Goal: Task Accomplishment & Management: Manage account settings

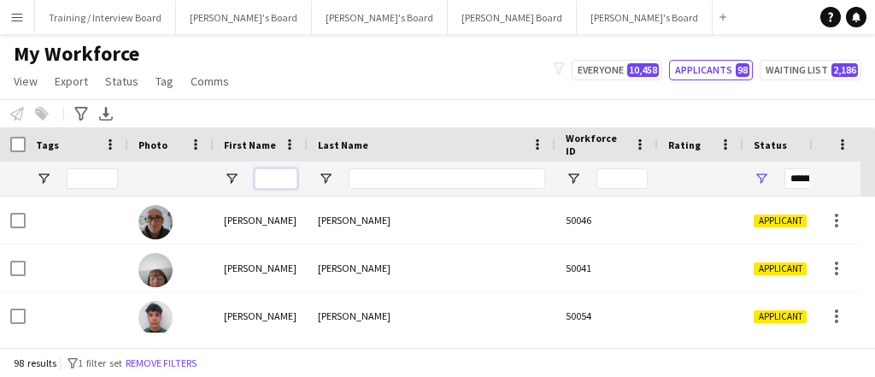
click at [279, 181] on input "First Name Filter Input" at bounding box center [275, 178] width 43 height 20
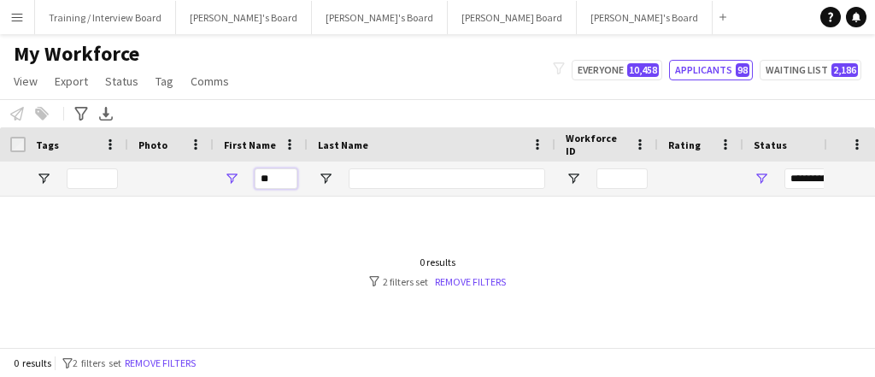
type input "*"
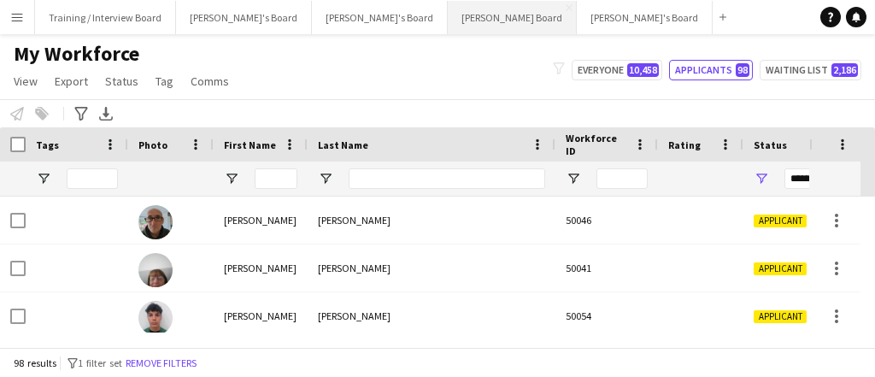
click at [448, 27] on button "Dean's Board Close" at bounding box center [512, 17] width 129 height 33
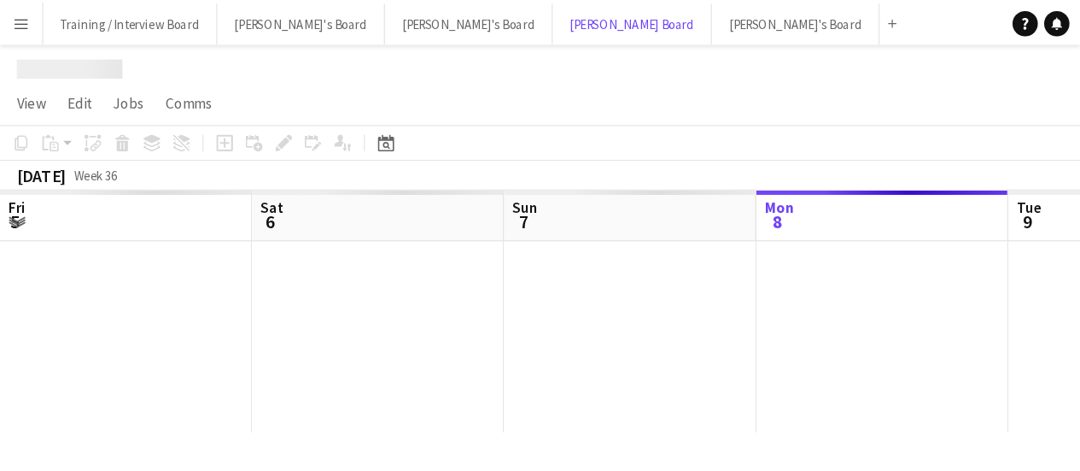
scroll to position [0, 407]
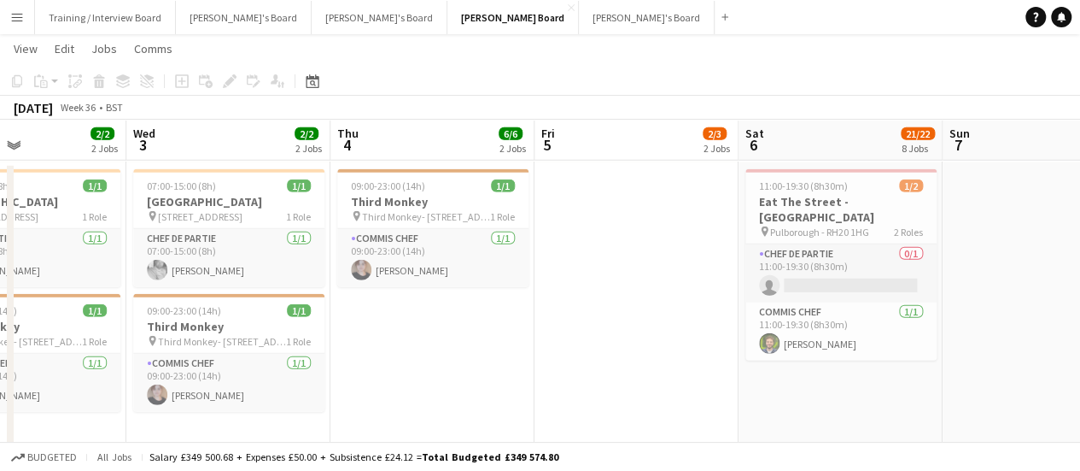
scroll to position [0, 435]
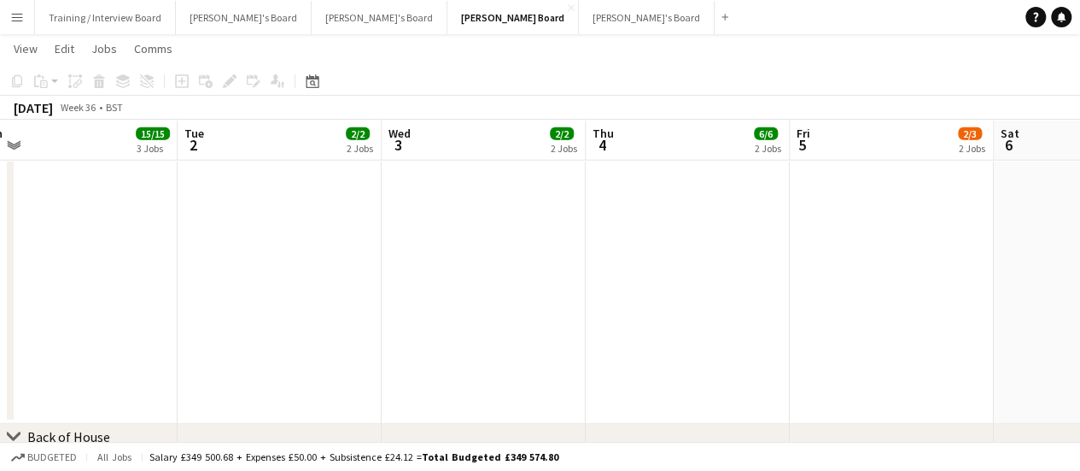
drag, startPoint x: 142, startPoint y: 313, endPoint x: 750, endPoint y: 354, distance: 609.5
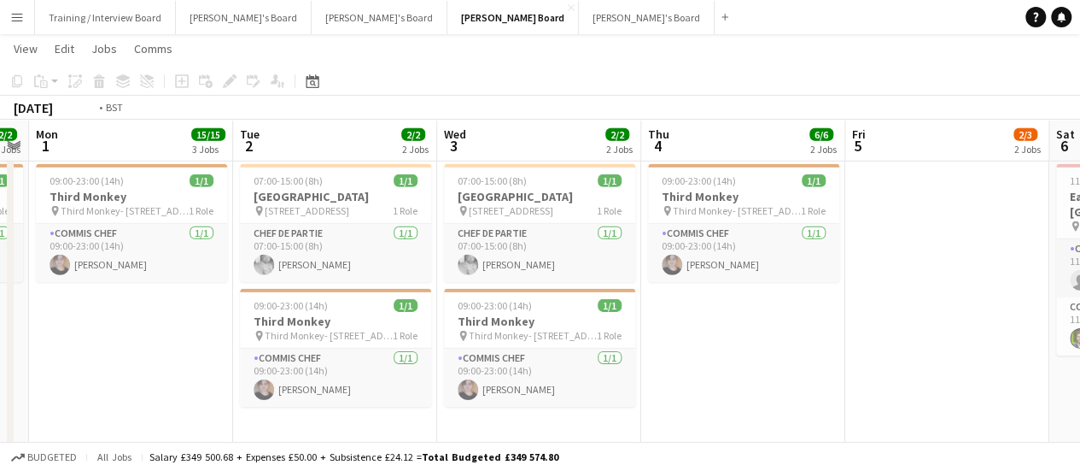
scroll to position [0, 347]
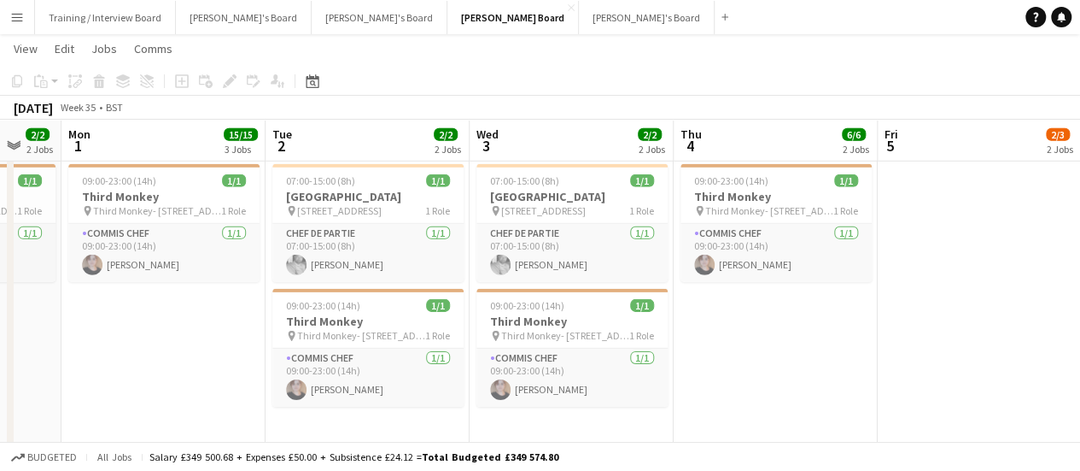
drag, startPoint x: 679, startPoint y: 360, endPoint x: 767, endPoint y: 357, distance: 88.0
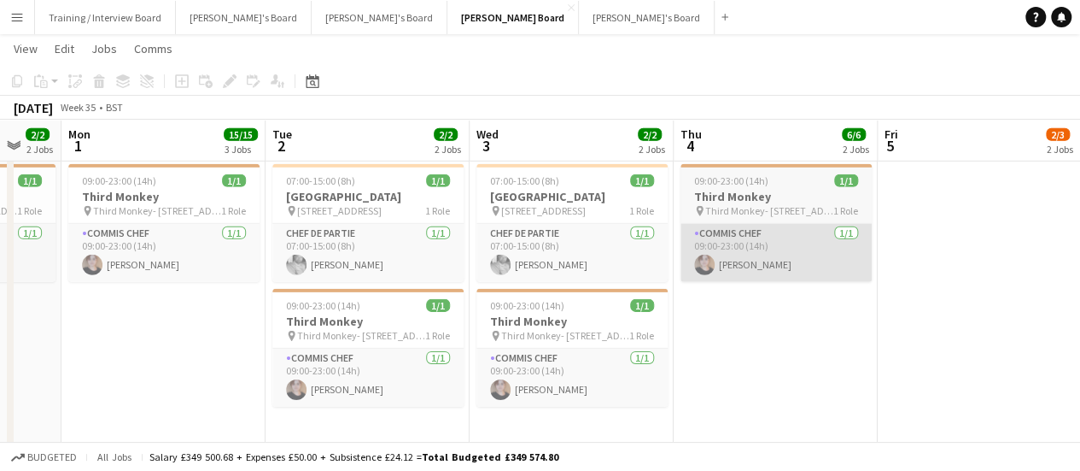
click at [791, 271] on app-card-role "Commis Chef 1/1 09:00-23:00 (14h) Madeleine Herbert" at bounding box center [776, 253] width 191 height 58
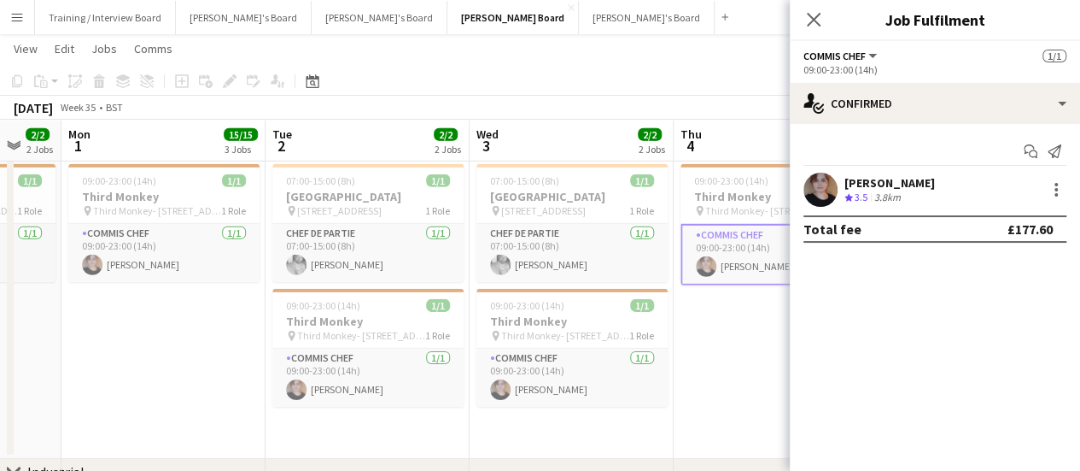
click at [874, 203] on div "3.8km" at bounding box center [887, 197] width 33 height 15
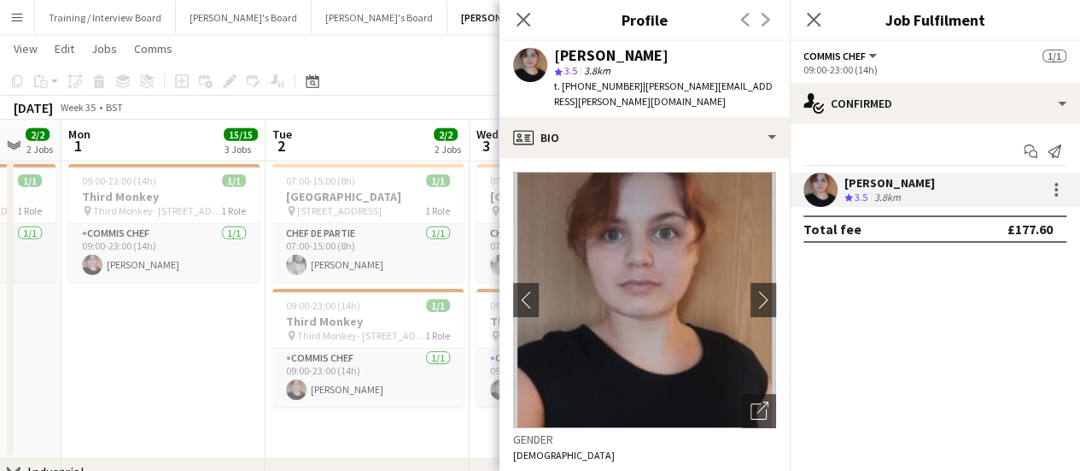
click at [237, 366] on app-date-cell "09:00-23:00 (14h) 1/1 Third Monkey pin Third Monkey- 46 South St 1 Role Commis …" at bounding box center [163, 307] width 204 height 301
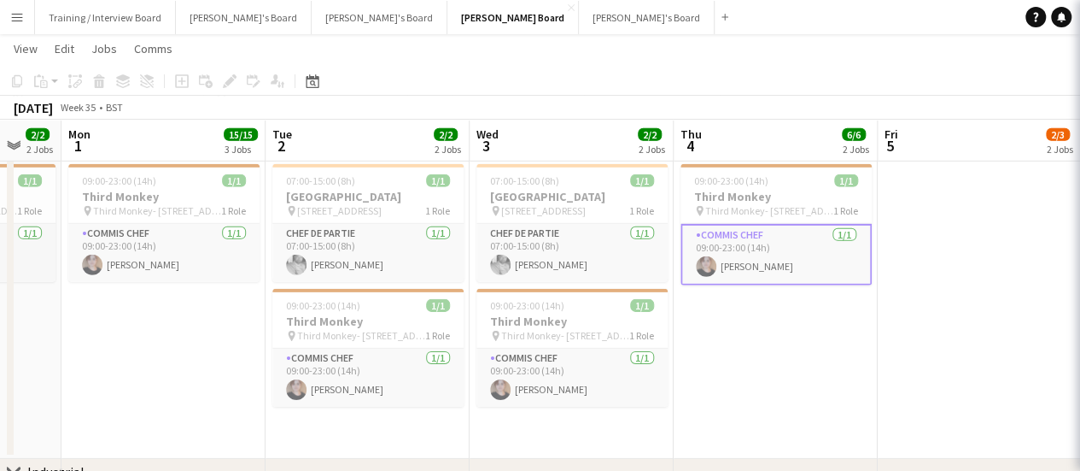
scroll to position [0, 348]
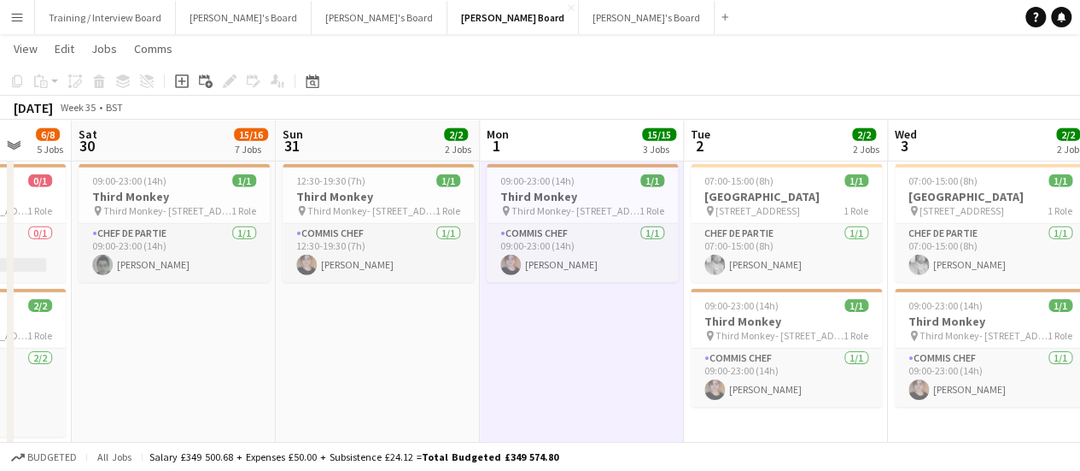
drag, startPoint x: 307, startPoint y: 334, endPoint x: 672, endPoint y: 351, distance: 365.1
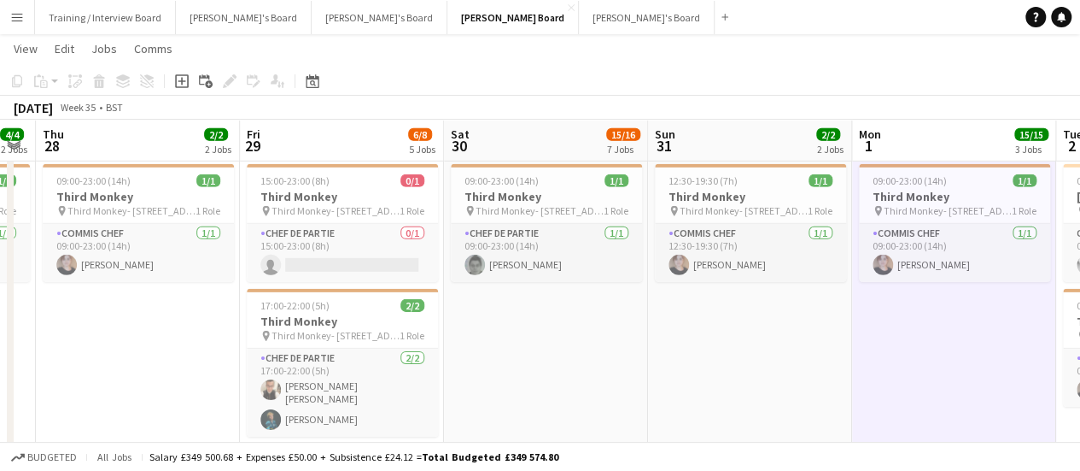
scroll to position [0, 360]
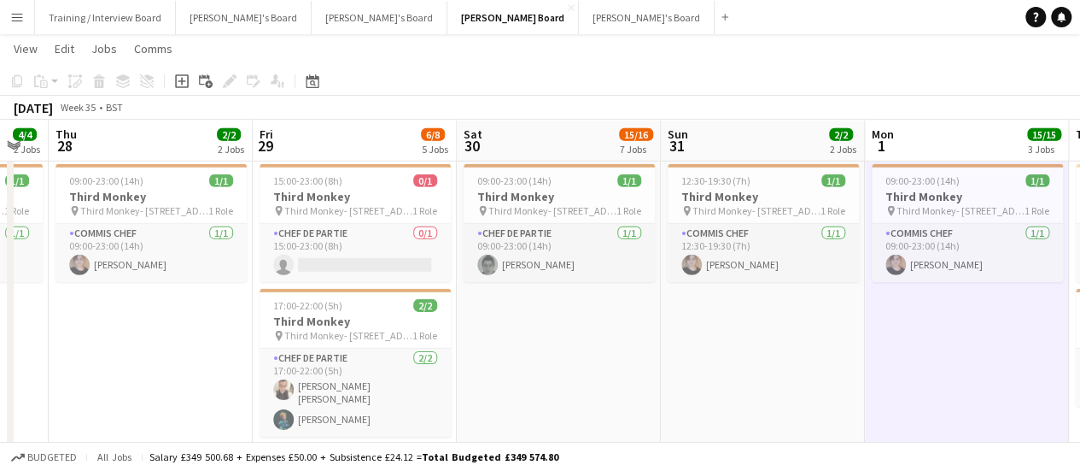
drag, startPoint x: 108, startPoint y: 336, endPoint x: 494, endPoint y: 369, distance: 386.6
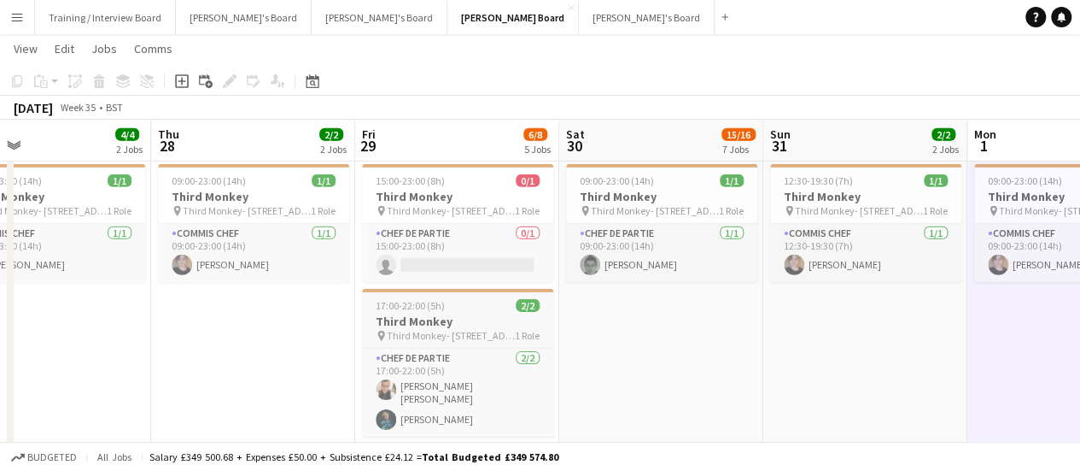
drag, startPoint x: 176, startPoint y: 358, endPoint x: 466, endPoint y: 288, distance: 298.7
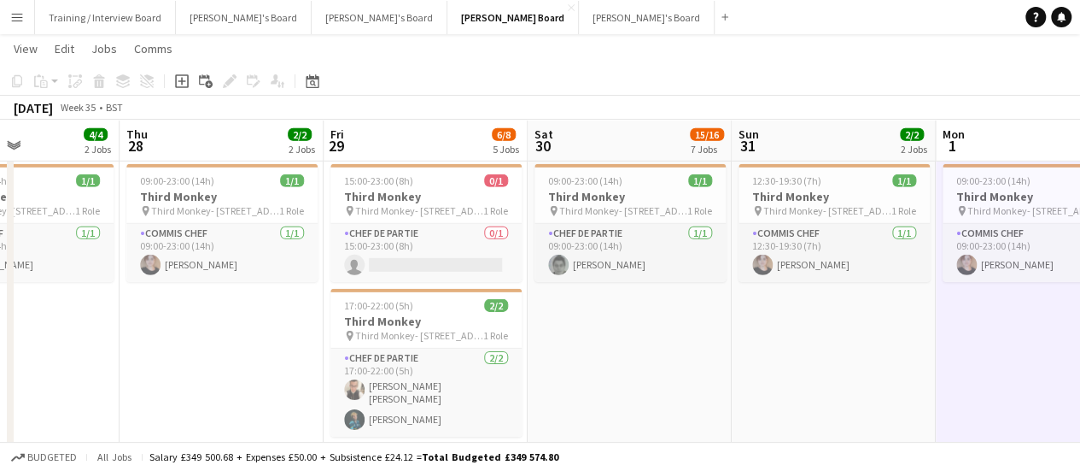
drag, startPoint x: 388, startPoint y: 329, endPoint x: 504, endPoint y: 352, distance: 118.4
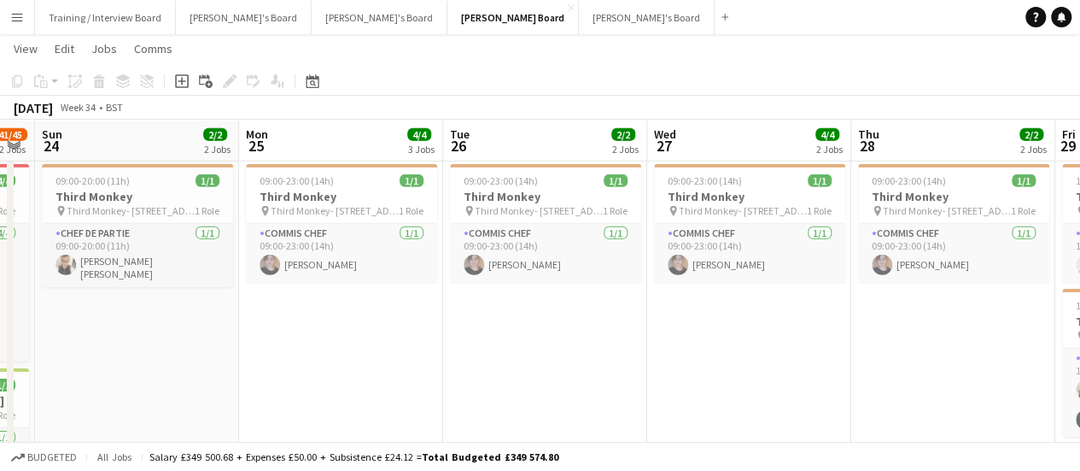
scroll to position [0, 458]
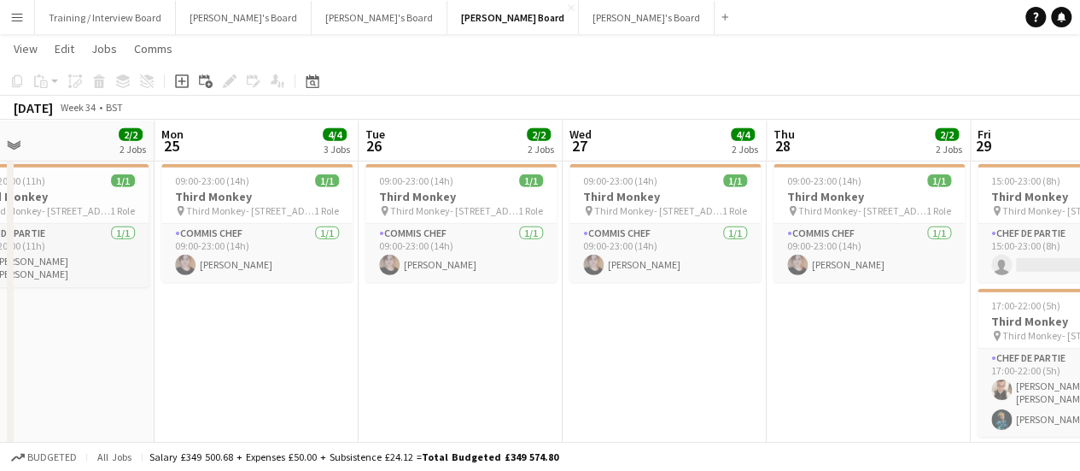
drag, startPoint x: 306, startPoint y: 342, endPoint x: 726, endPoint y: 389, distance: 422.7
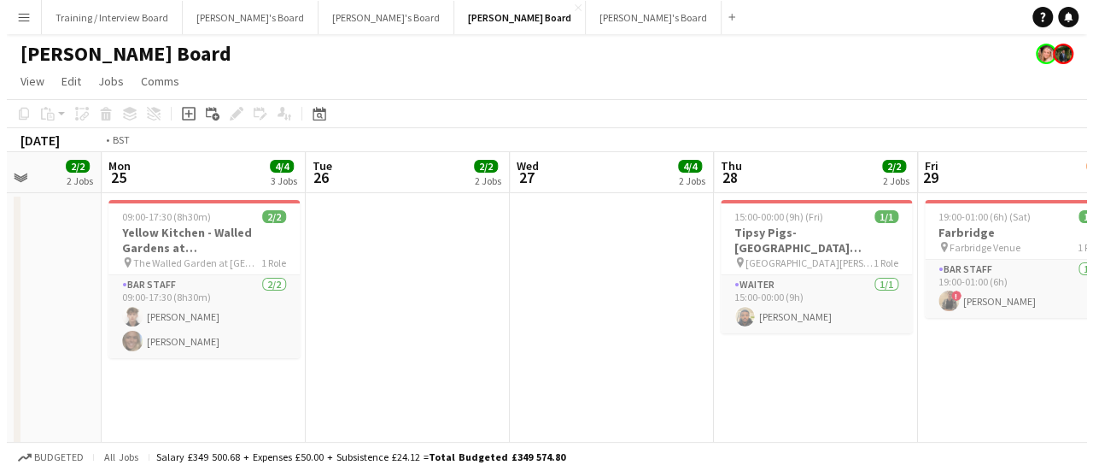
scroll to position [0, 431]
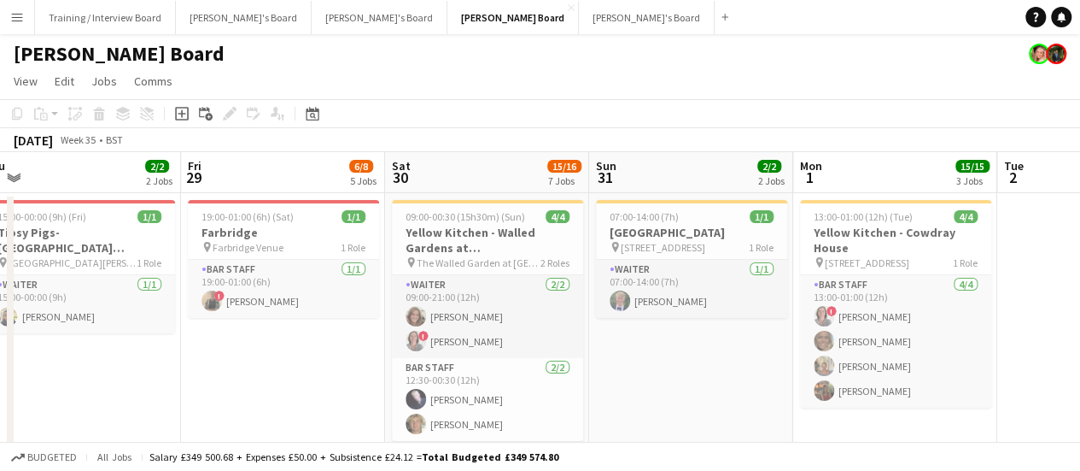
drag, startPoint x: 859, startPoint y: 311, endPoint x: 11, endPoint y: 147, distance: 863.7
click at [579, 15] on button "Caitlin's Board Close" at bounding box center [647, 17] width 136 height 33
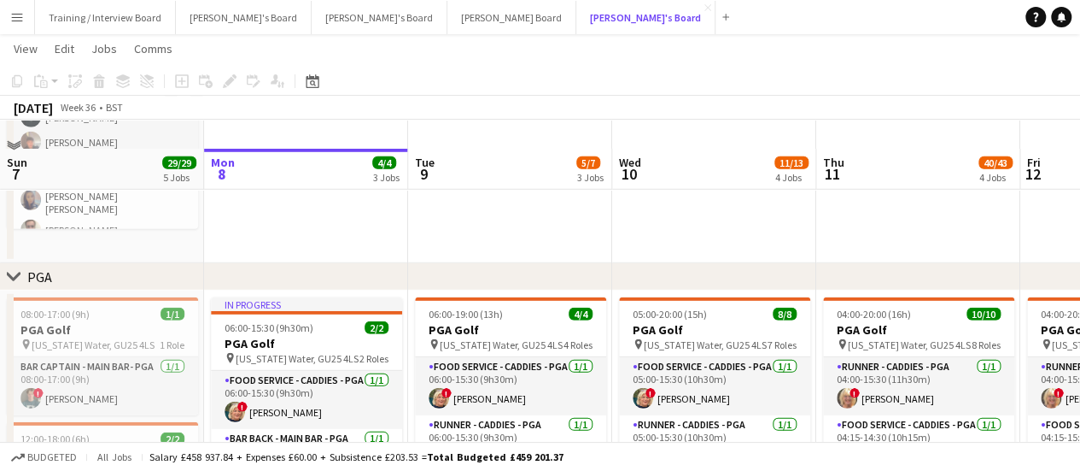
scroll to position [2477, 0]
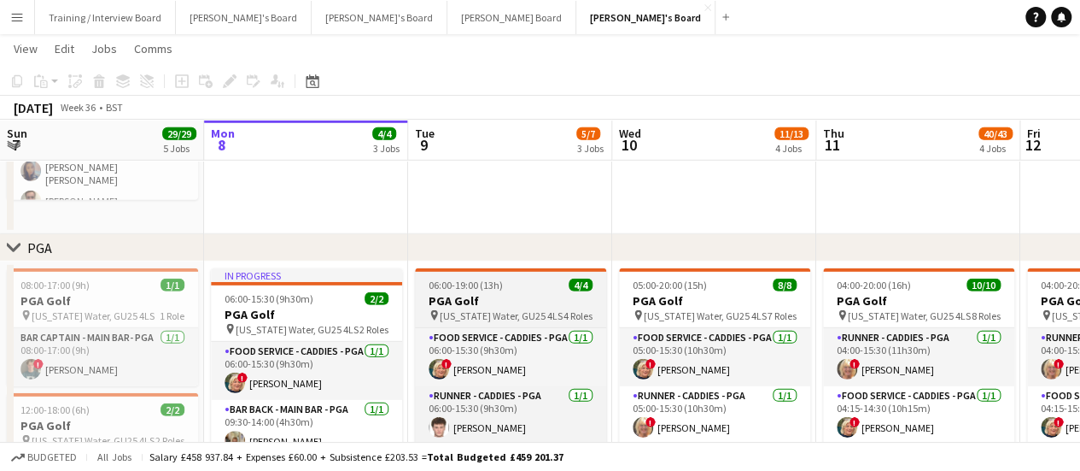
click at [477, 310] on span "Virginia Water, GU25 4LS" at bounding box center [501, 315] width 123 height 13
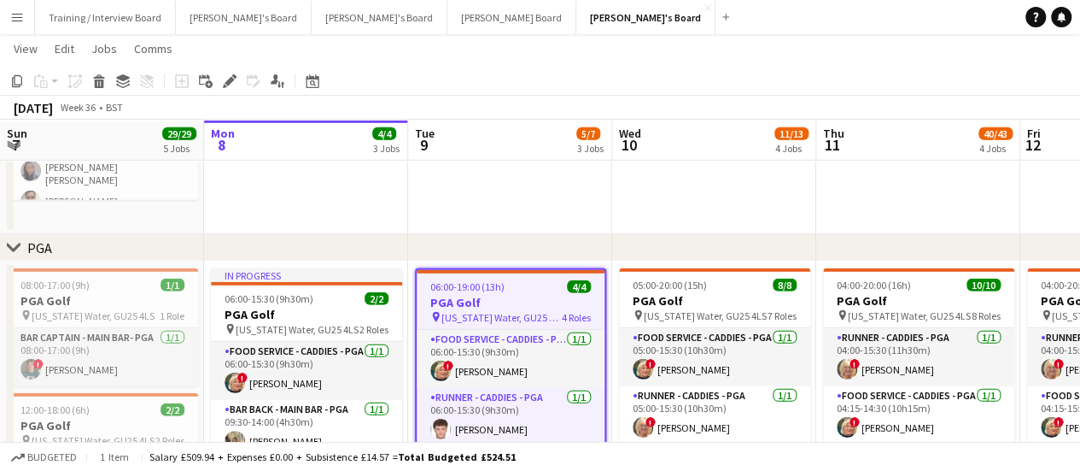
click at [459, 320] on span "Virginia Water, GU25 4LS" at bounding box center [502, 317] width 120 height 13
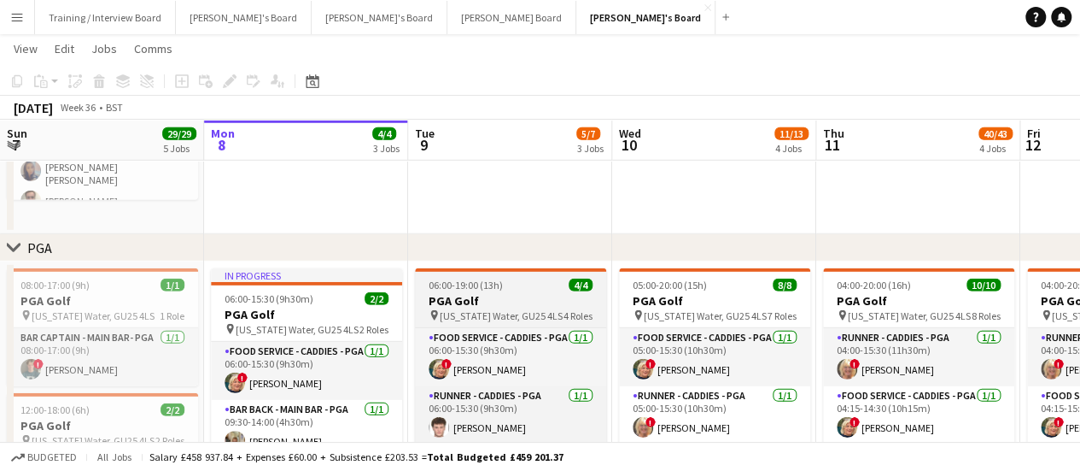
click at [511, 284] on div "06:00-19:00 (13h) 4/4" at bounding box center [510, 284] width 191 height 13
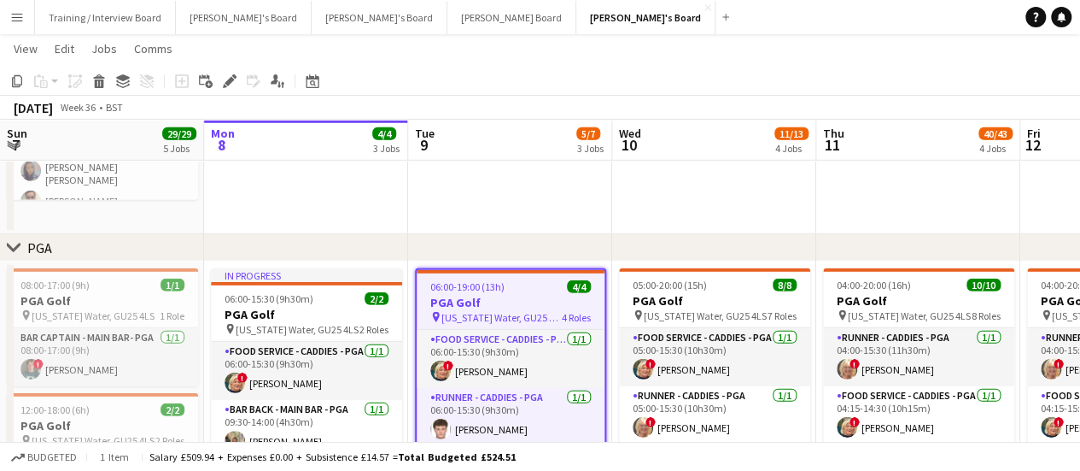
drag, startPoint x: 514, startPoint y: 336, endPoint x: 512, endPoint y: 315, distance: 20.7
click at [513, 332] on app-card-role "Food Service - Caddies - PGA 1/1 06:00-15:30 (9h30m) ! Mairead Sullivan" at bounding box center [511, 359] width 188 height 58
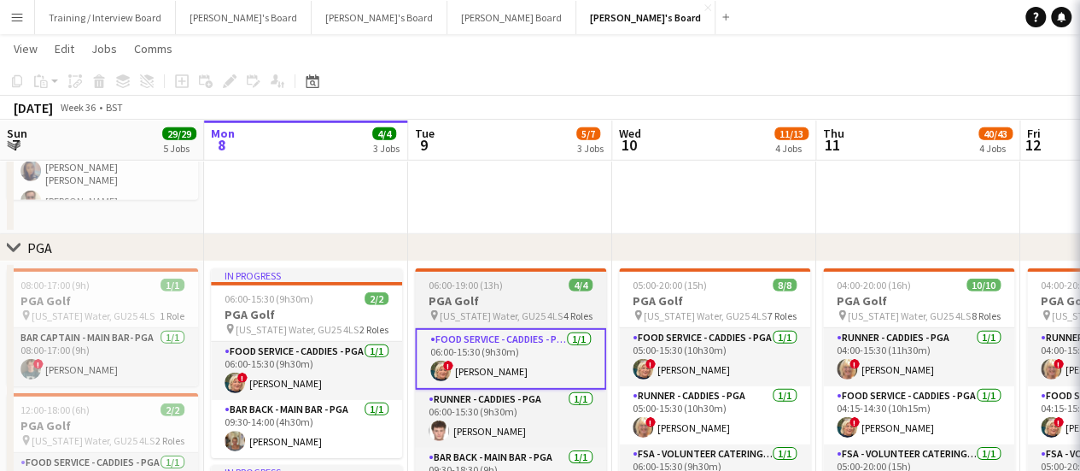
scroll to position [0, 409]
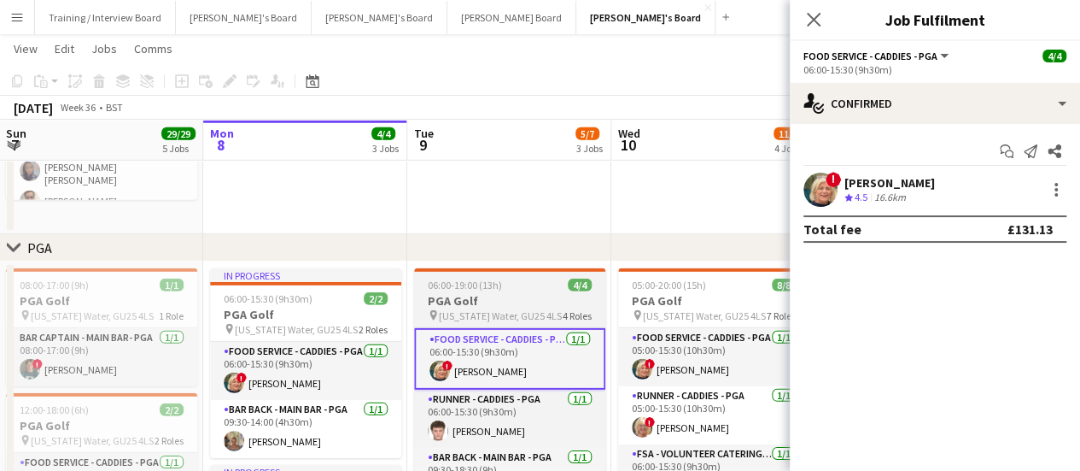
click at [514, 286] on div "06:00-19:00 (13h) 4/4" at bounding box center [509, 284] width 191 height 13
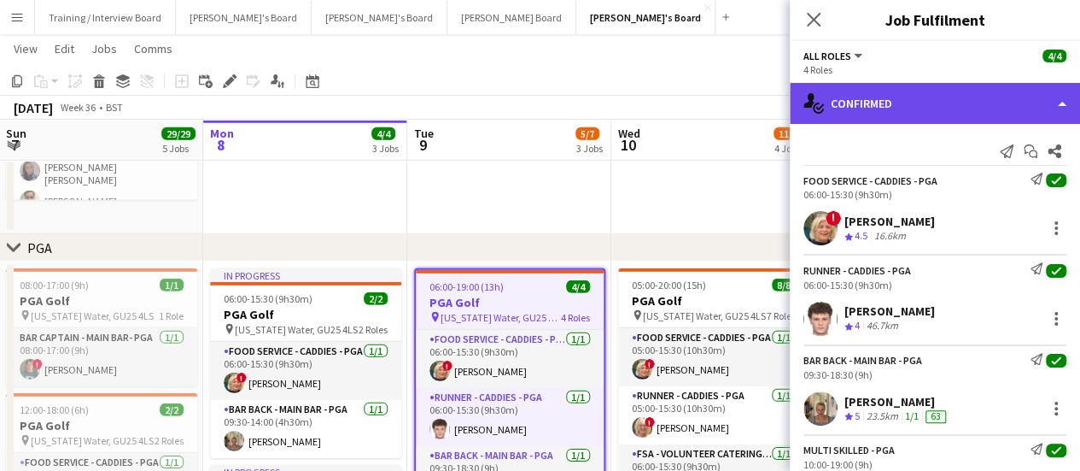
click at [874, 106] on div "single-neutral-actions-check-2 Confirmed" at bounding box center [935, 103] width 290 height 41
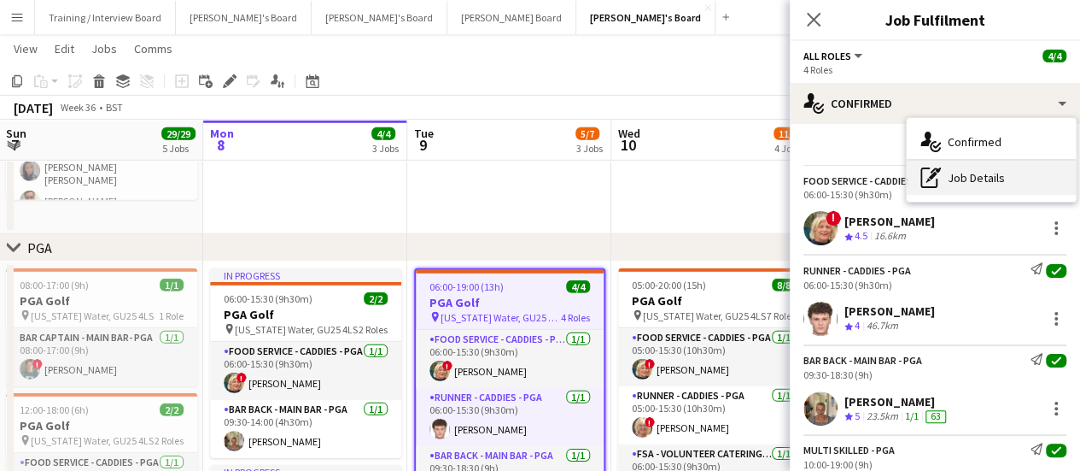
click at [874, 187] on div "pen-write Job Details" at bounding box center [991, 178] width 169 height 34
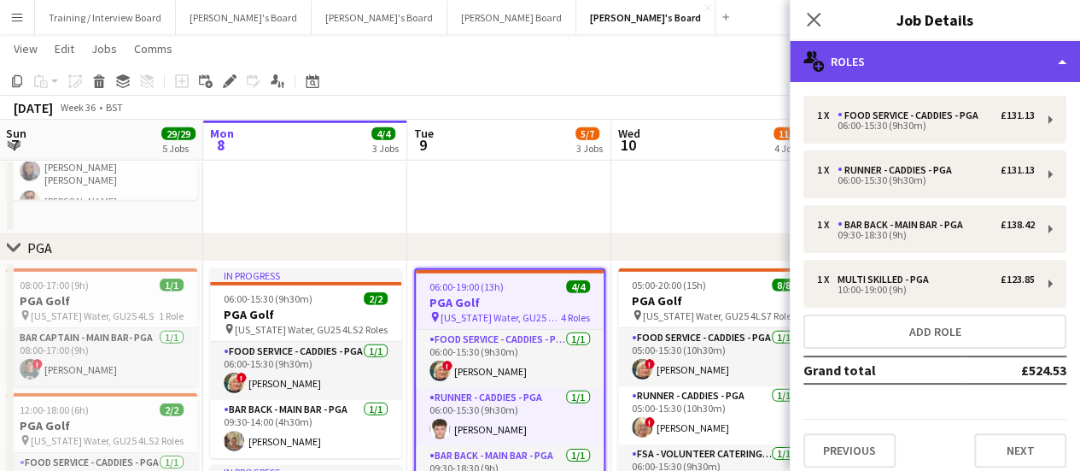
click at [874, 55] on div "multiple-users-add Roles" at bounding box center [935, 61] width 290 height 41
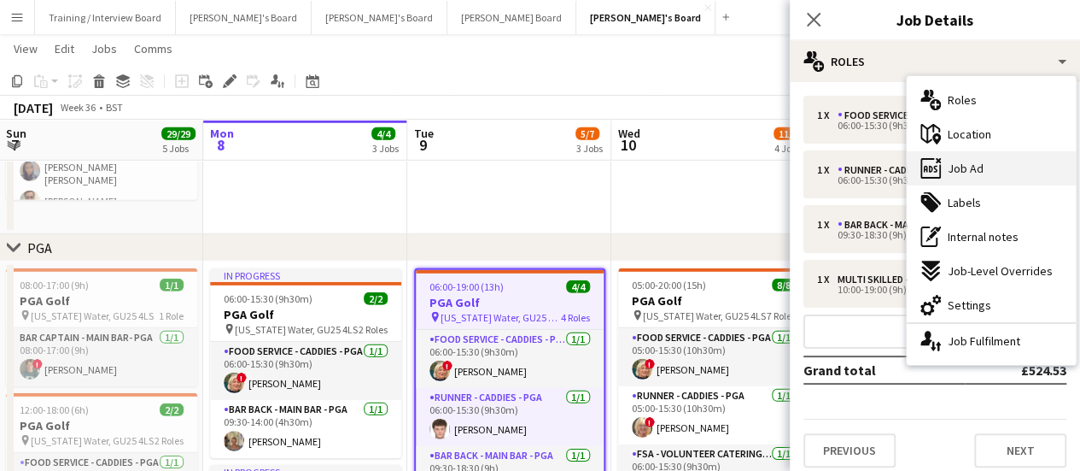
click at [874, 178] on div "ads-window Job Ad" at bounding box center [991, 168] width 169 height 34
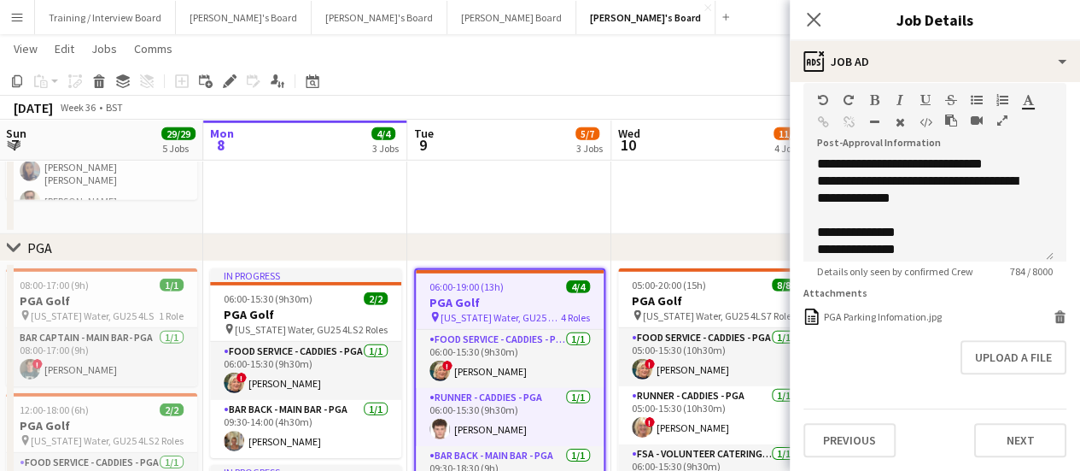
scroll to position [256, 0]
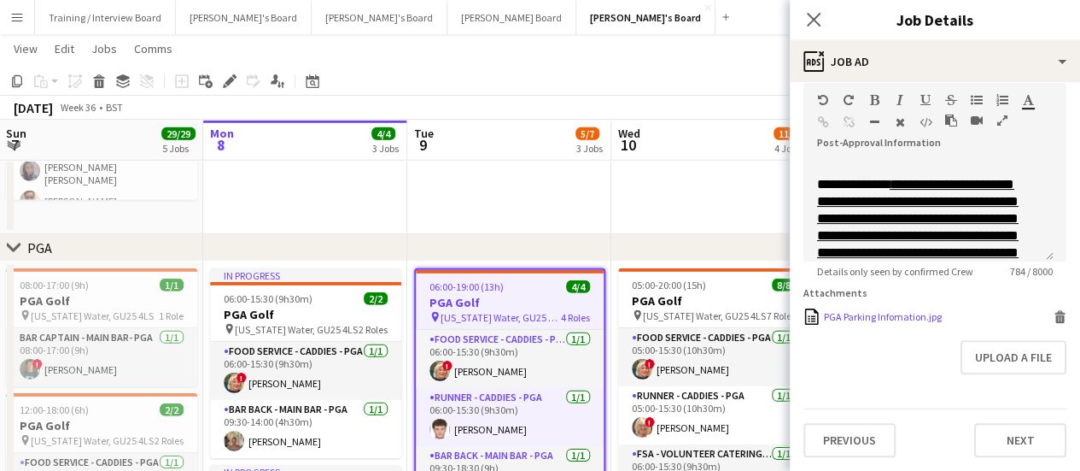
click at [874, 319] on div "PGA Parking Infomation.jpg" at bounding box center [883, 316] width 118 height 13
click at [722, 15] on app-icon "Add" at bounding box center [725, 17] width 7 height 7
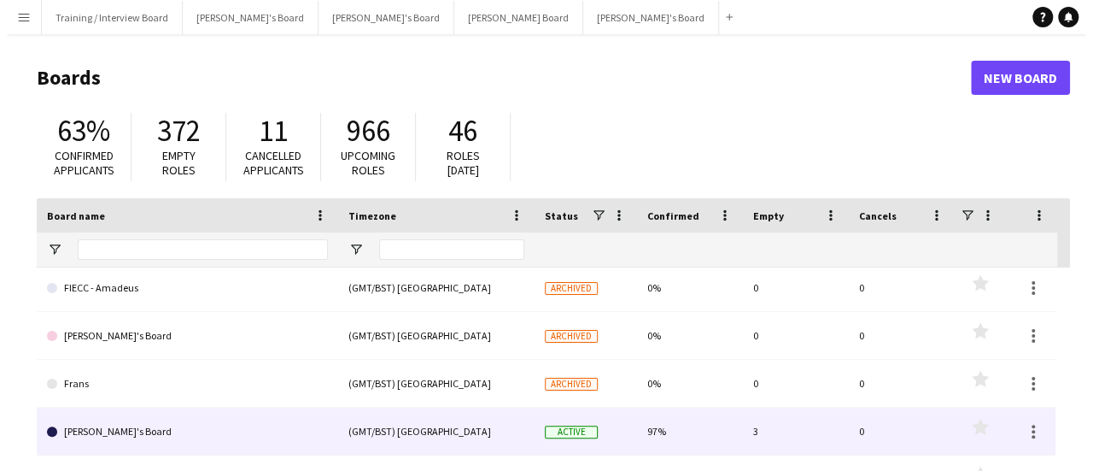
scroll to position [939, 0]
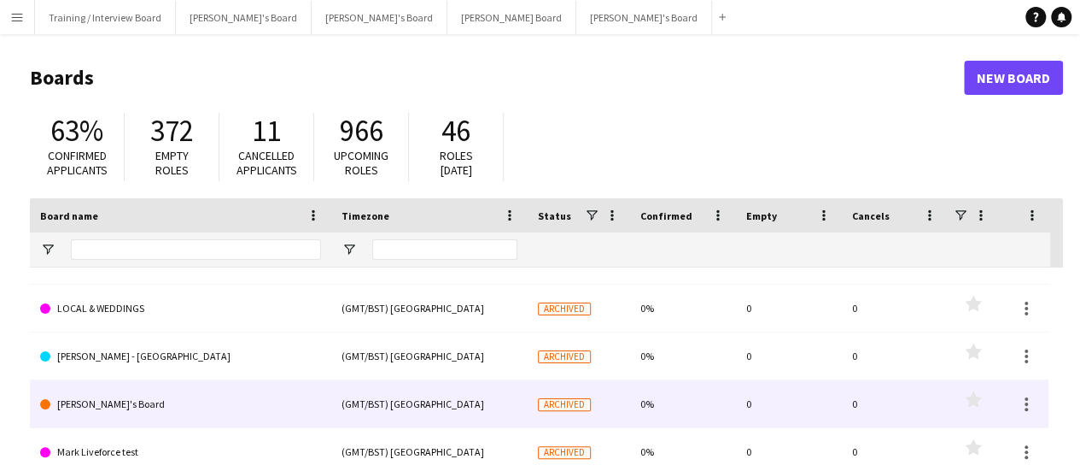
click at [97, 376] on link "Luke's Board" at bounding box center [180, 404] width 281 height 48
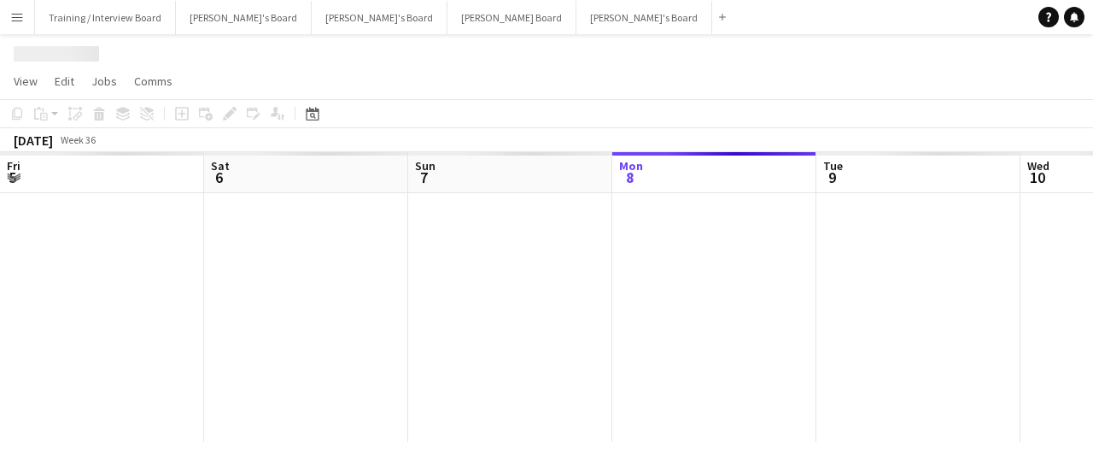
scroll to position [0, 408]
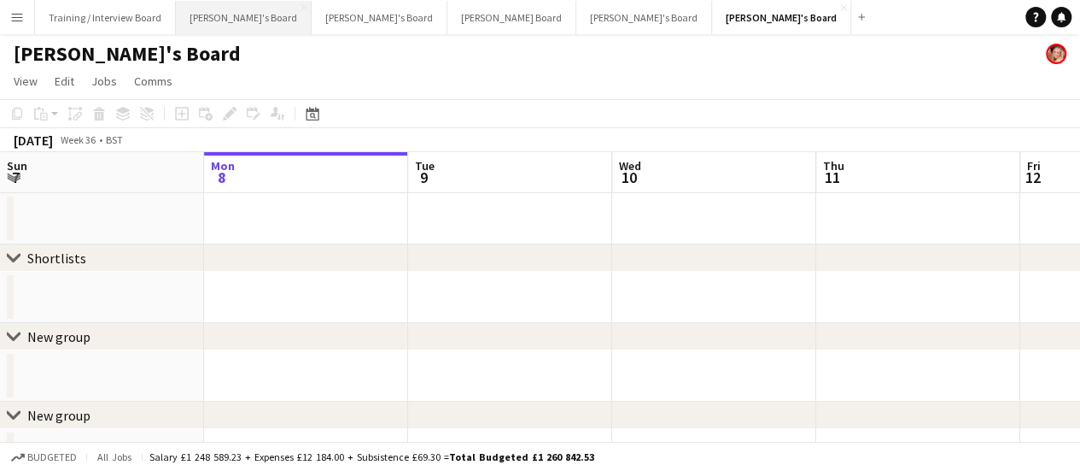
click at [207, 9] on button "Jakub's Board Close" at bounding box center [244, 17] width 136 height 33
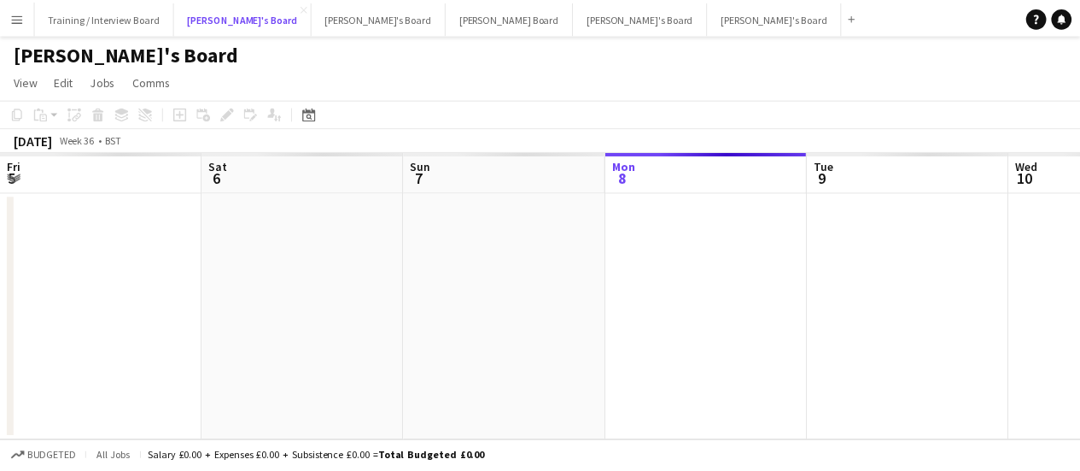
scroll to position [0, 408]
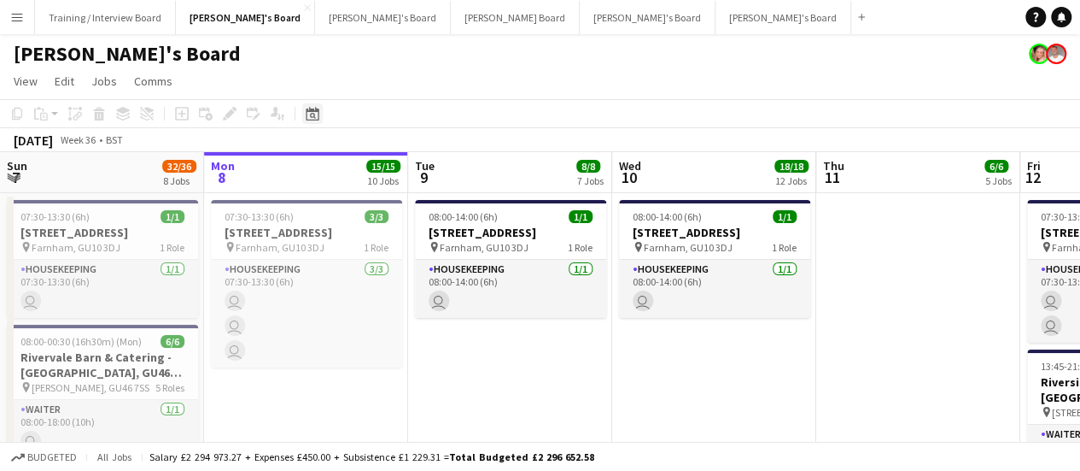
click at [311, 115] on icon at bounding box center [313, 116] width 6 height 6
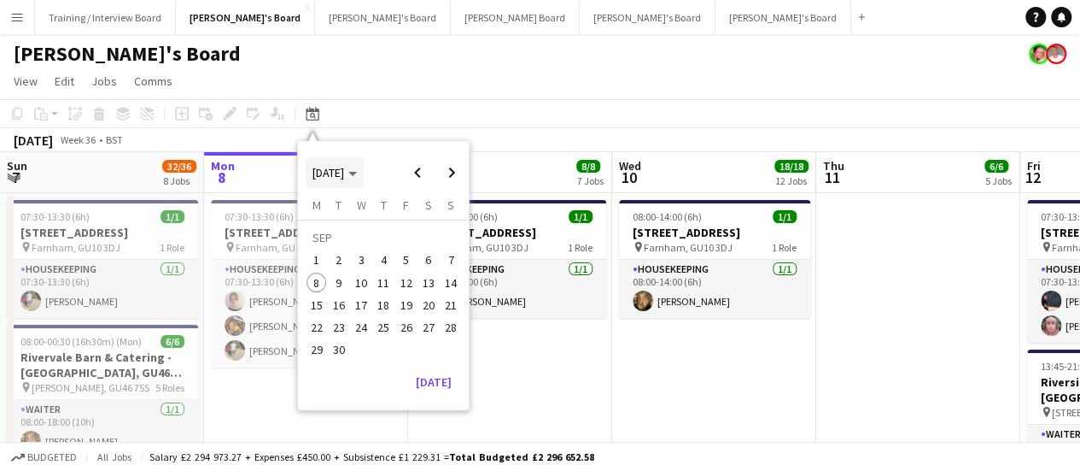
click at [325, 173] on span "SEP 2025" at bounding box center [329, 172] width 32 height 15
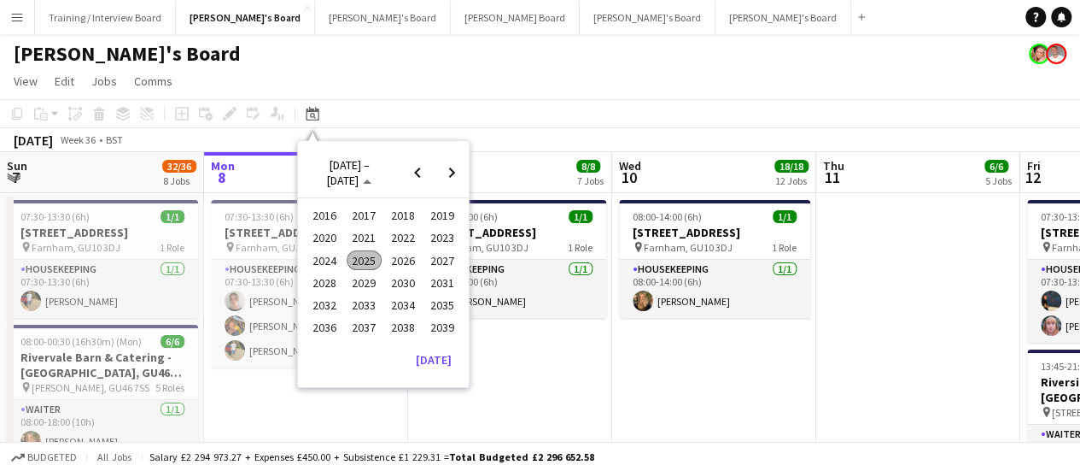
click at [315, 262] on span "2024" at bounding box center [324, 260] width 35 height 20
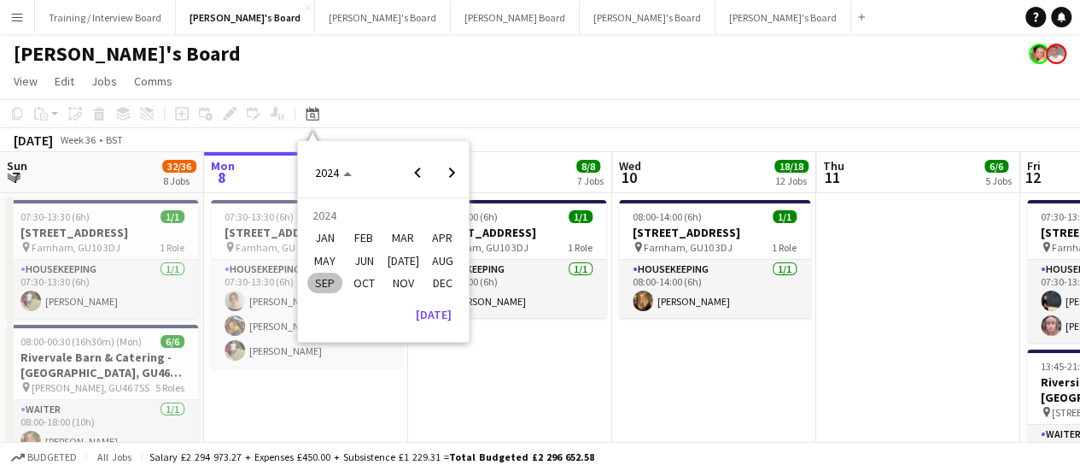
click at [329, 283] on span "SEP" at bounding box center [324, 282] width 35 height 20
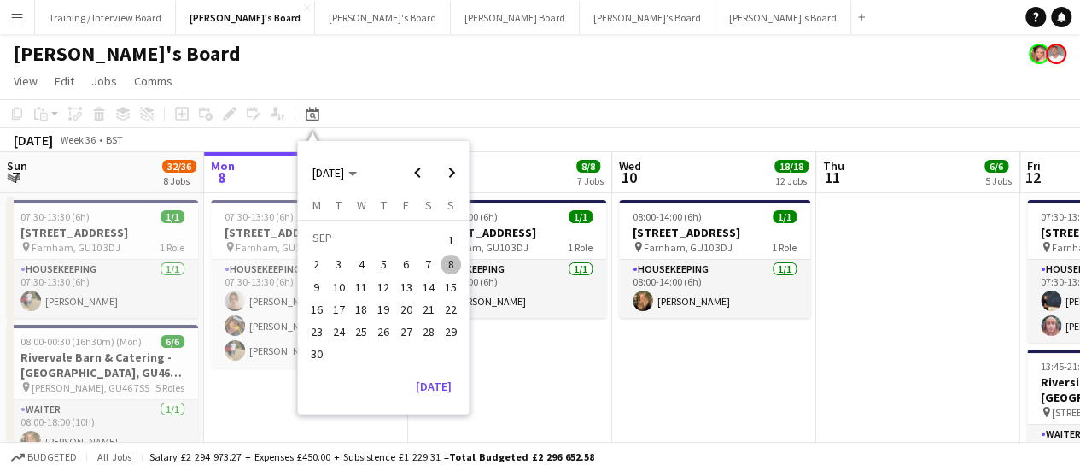
click at [318, 290] on span "9" at bounding box center [317, 287] width 20 height 20
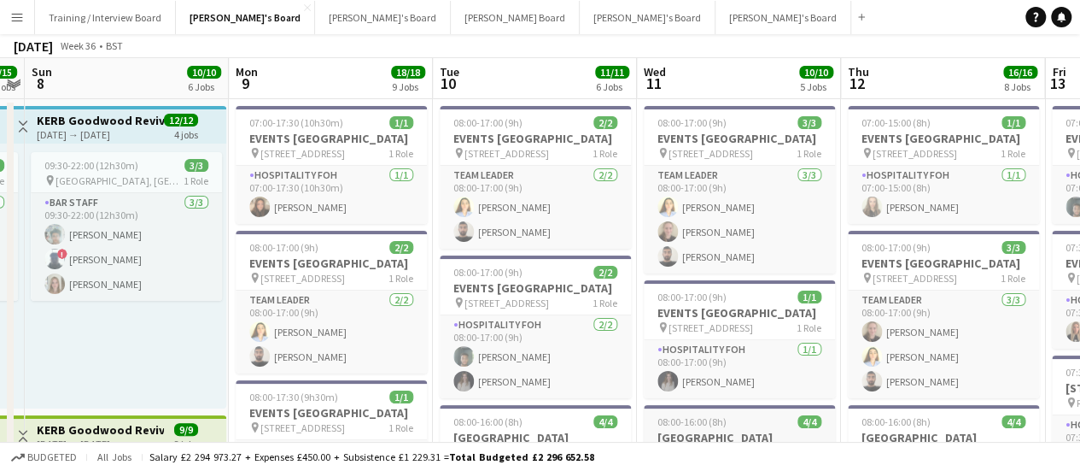
scroll to position [342, 0]
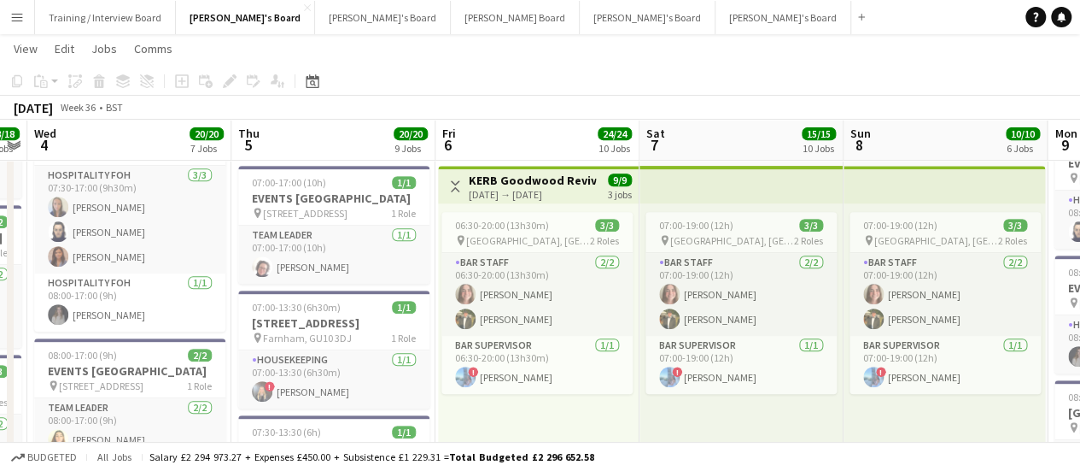
drag, startPoint x: 190, startPoint y: 216, endPoint x: 1092, endPoint y: 453, distance: 932.6
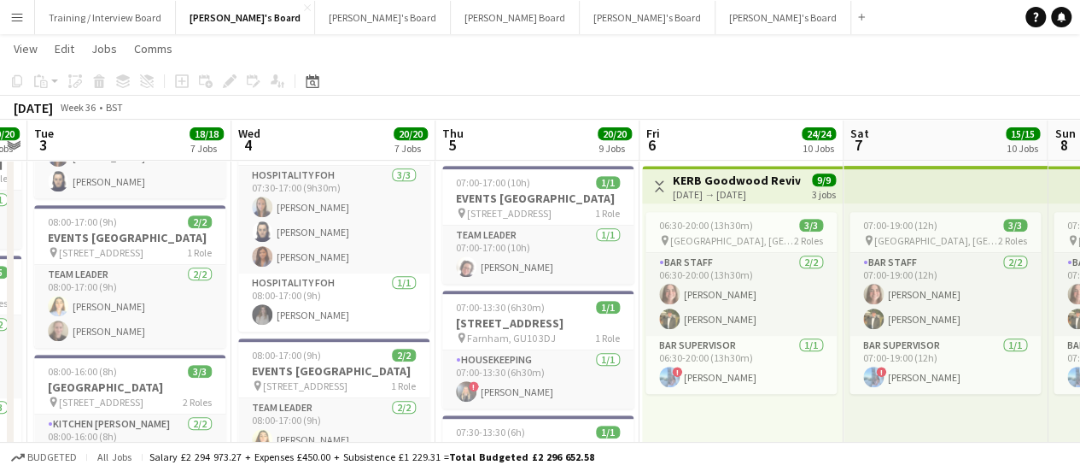
scroll to position [0, 408]
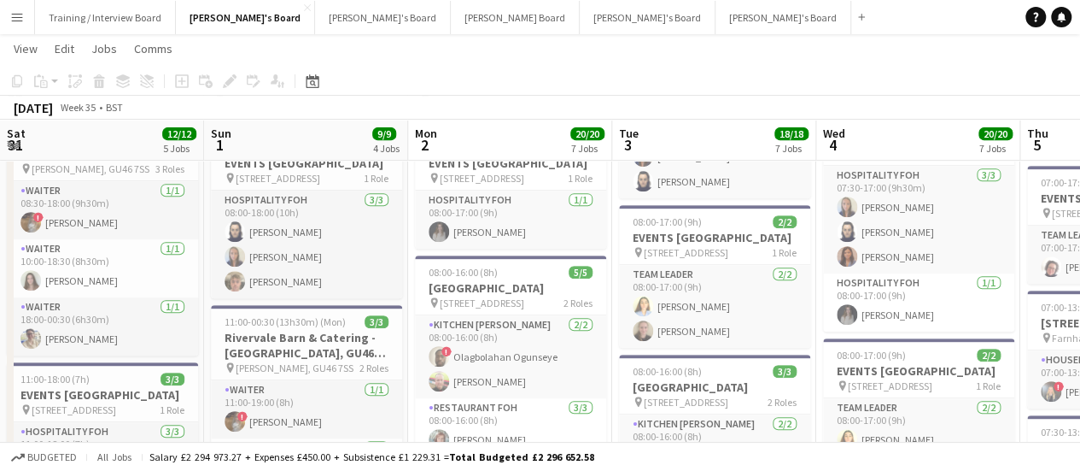
drag, startPoint x: 213, startPoint y: 354, endPoint x: 1092, endPoint y: 448, distance: 884.6
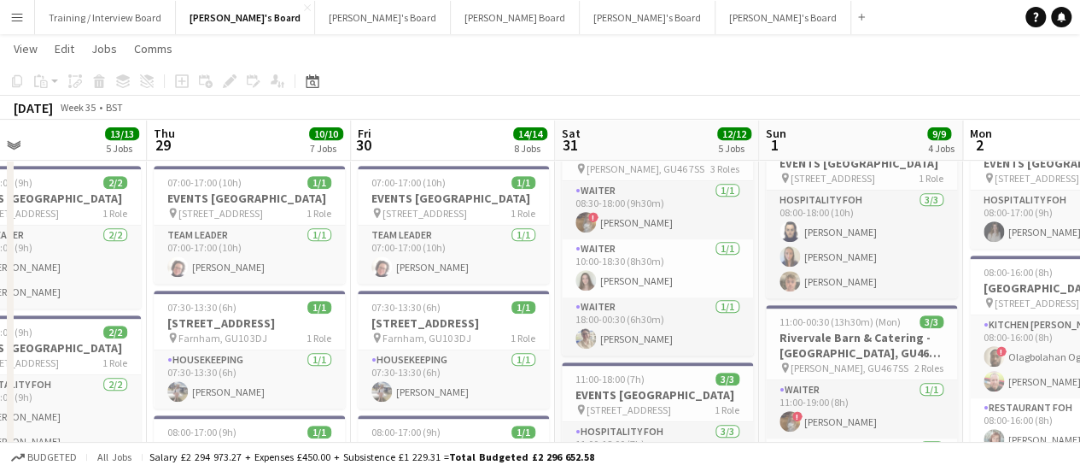
scroll to position [0, 747]
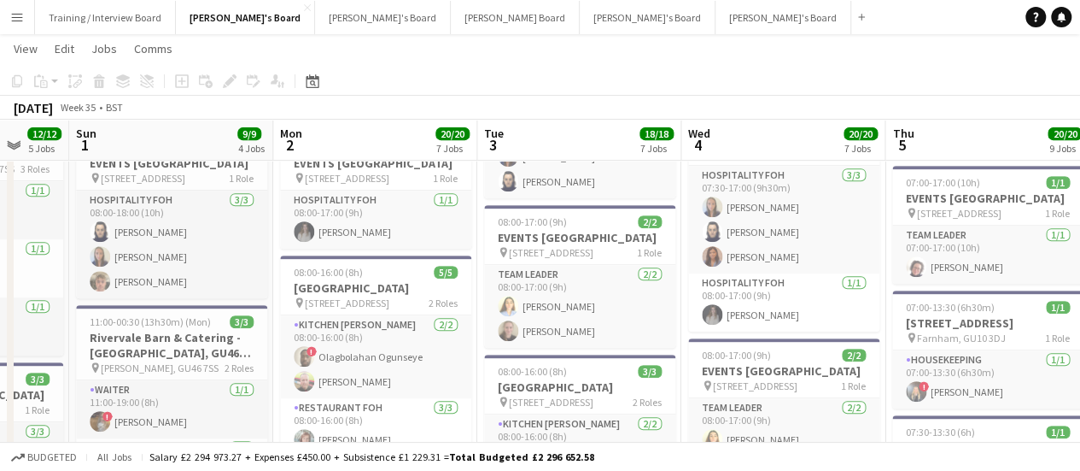
drag, startPoint x: 897, startPoint y: 460, endPoint x: 0, endPoint y: 303, distance: 910.4
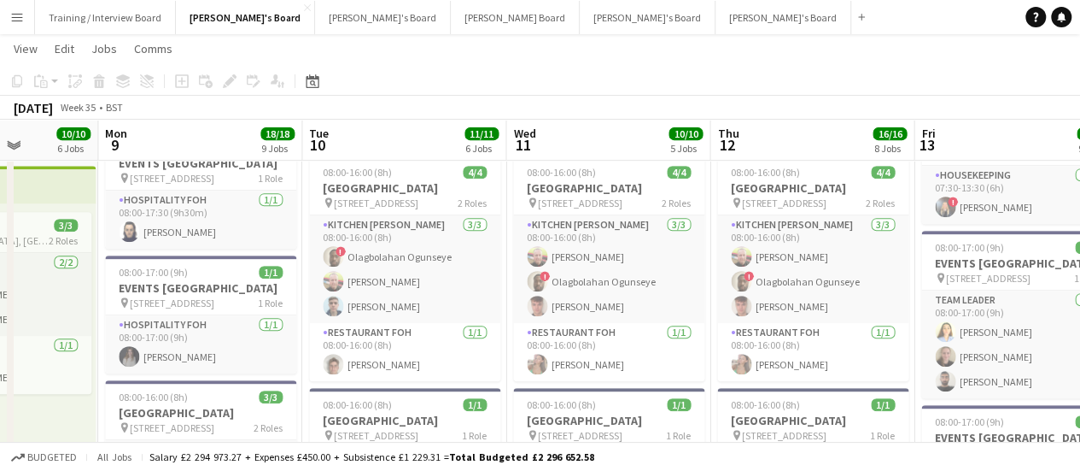
scroll to position [0, 514]
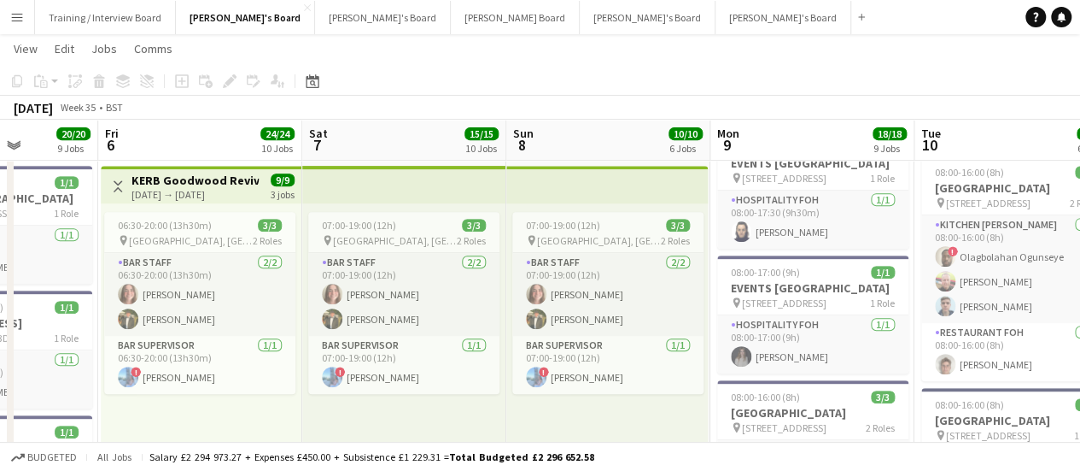
drag, startPoint x: 992, startPoint y: 296, endPoint x: 0, endPoint y: 246, distance: 992.8
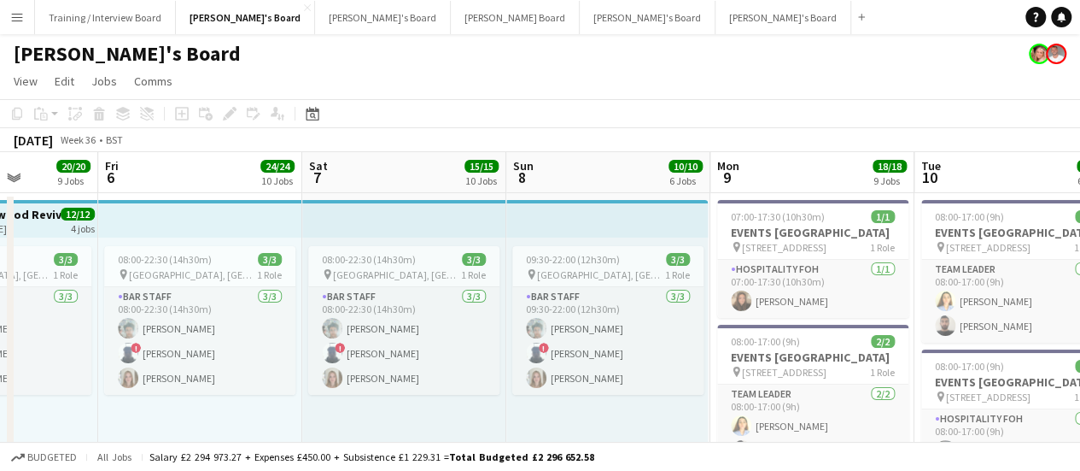
scroll to position [0, 420]
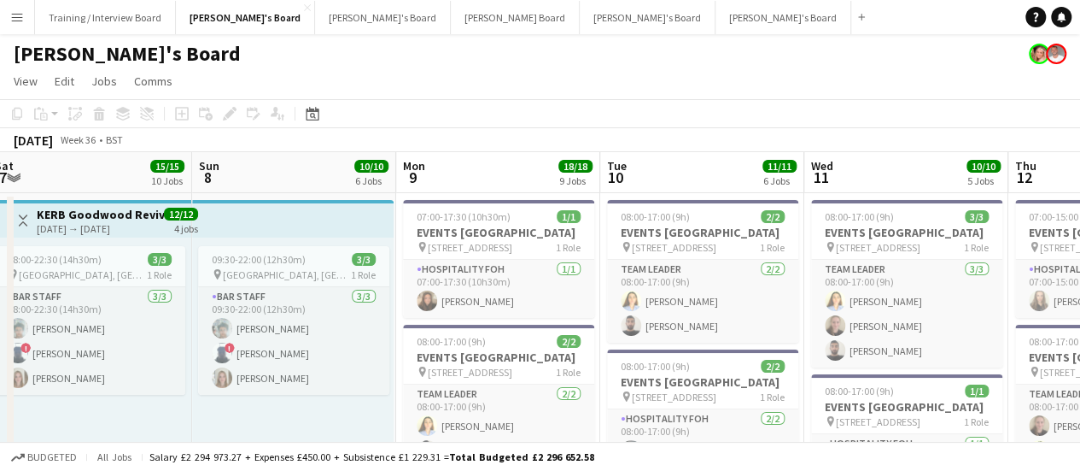
drag, startPoint x: 1020, startPoint y: 286, endPoint x: 0, endPoint y: 38, distance: 1049.3
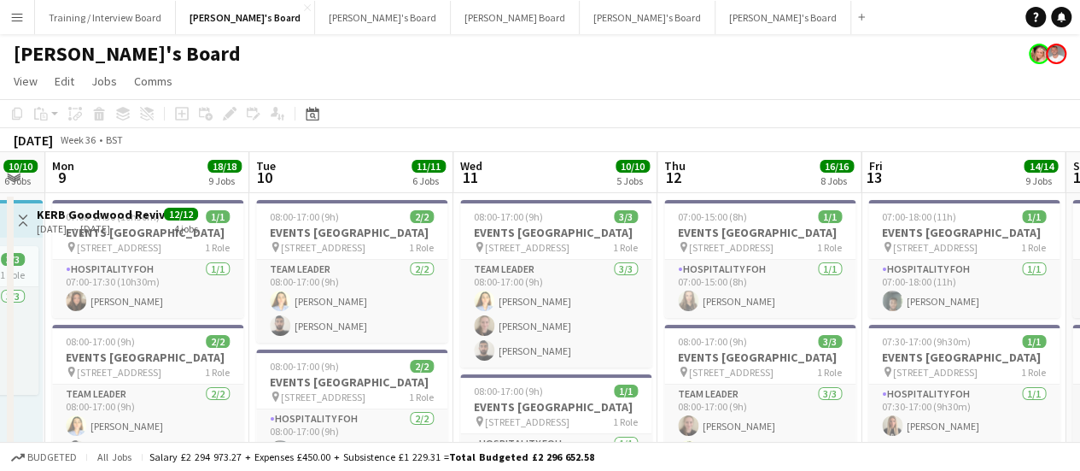
scroll to position [0, 627]
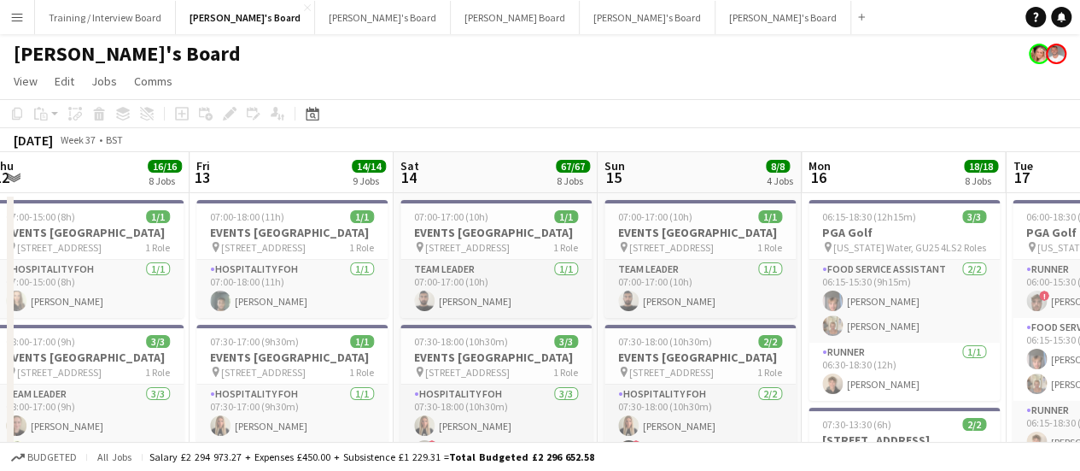
drag, startPoint x: 1001, startPoint y: 351, endPoint x: 0, endPoint y: 172, distance: 1016.8
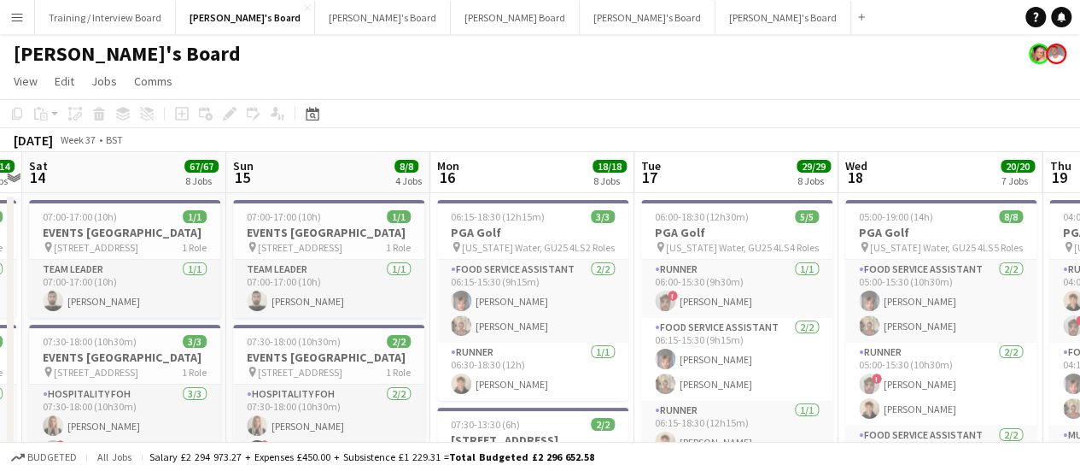
drag, startPoint x: 654, startPoint y: 284, endPoint x: 208, endPoint y: 200, distance: 453.7
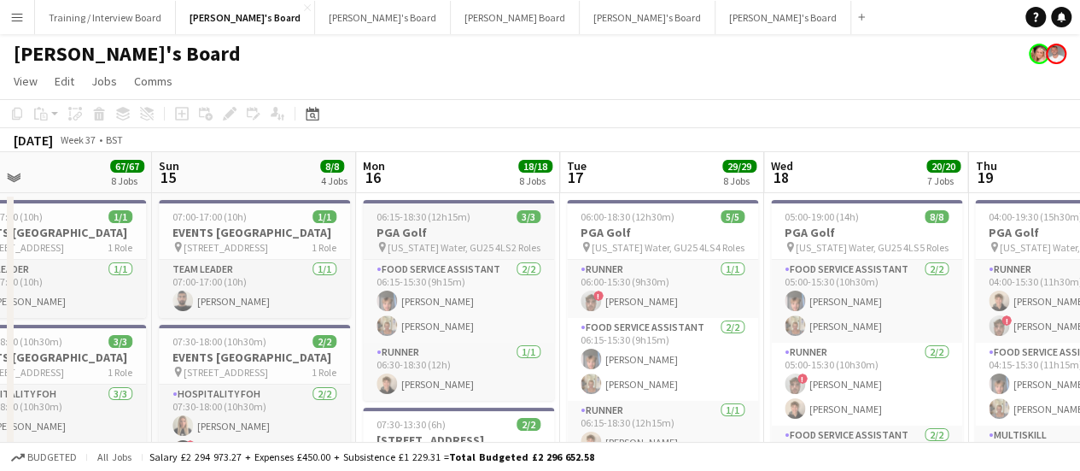
click at [526, 244] on span "2 Roles" at bounding box center [526, 247] width 29 height 13
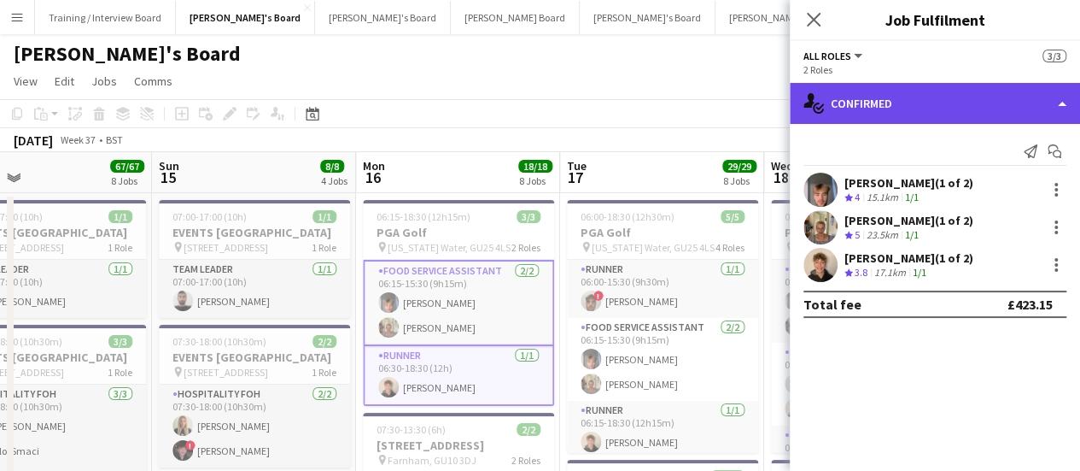
click at [874, 99] on div "single-neutral-actions-check-2 Confirmed" at bounding box center [935, 103] width 290 height 41
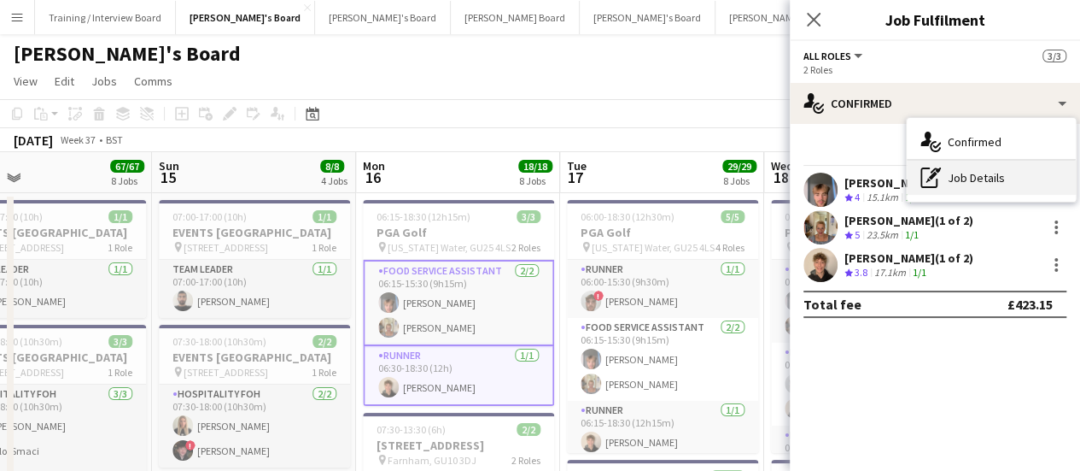
click at [874, 169] on div "pen-write Job Details" at bounding box center [991, 178] width 169 height 34
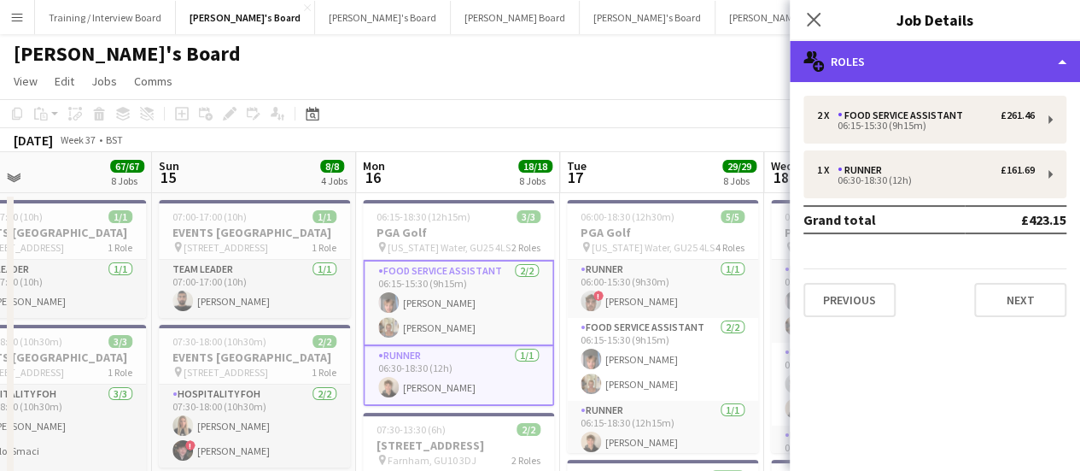
click at [874, 46] on div "multiple-users-add Roles" at bounding box center [935, 61] width 290 height 41
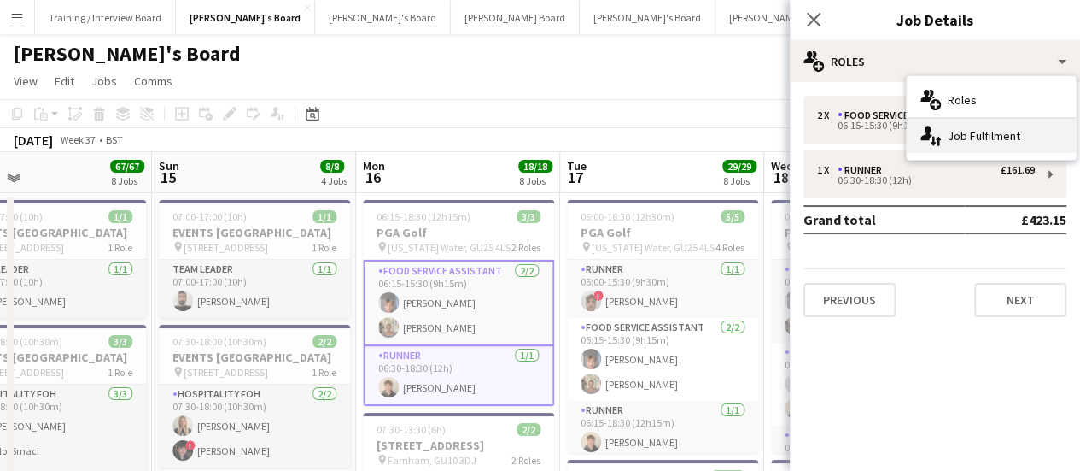
click at [874, 137] on div "single-neutral-actions-up-down Job Fulfilment" at bounding box center [991, 136] width 169 height 34
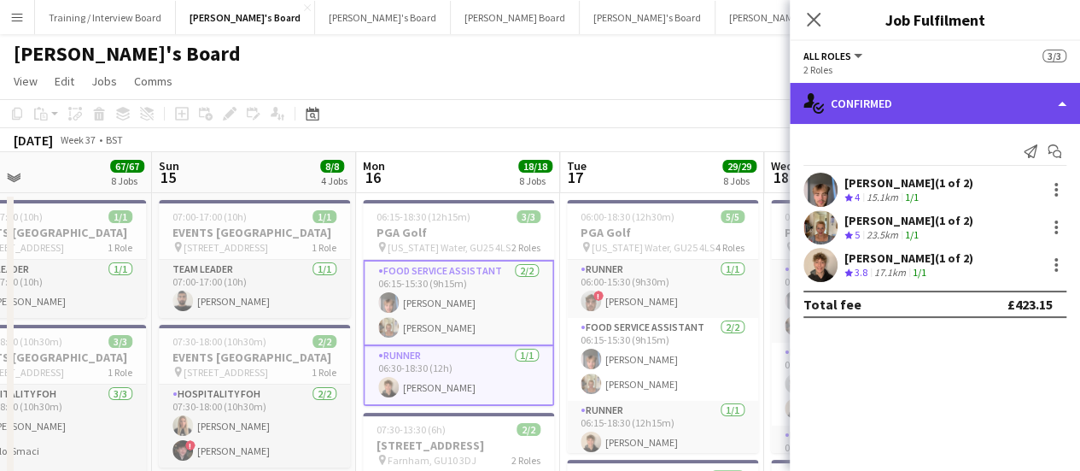
click at [874, 108] on div "single-neutral-actions-check-2 Confirmed" at bounding box center [935, 103] width 290 height 41
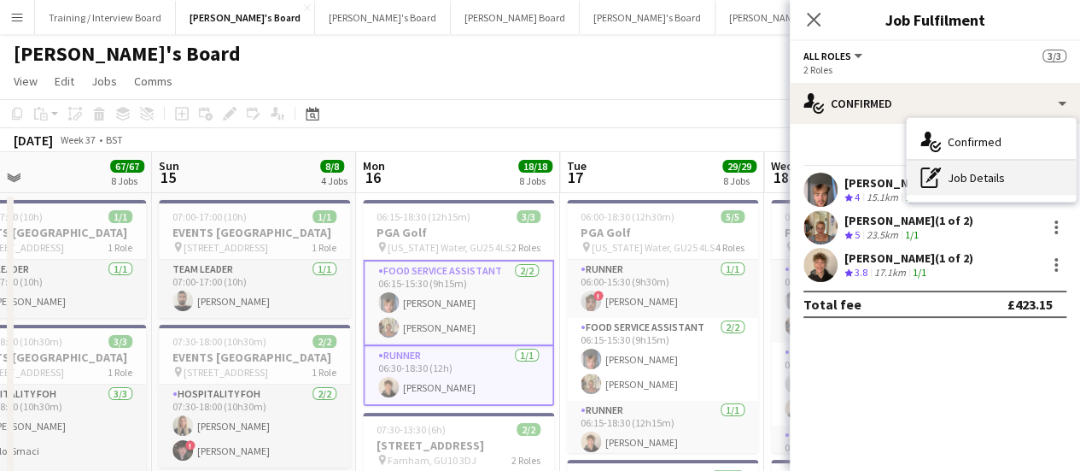
click at [874, 187] on div "pen-write Job Details" at bounding box center [991, 178] width 169 height 34
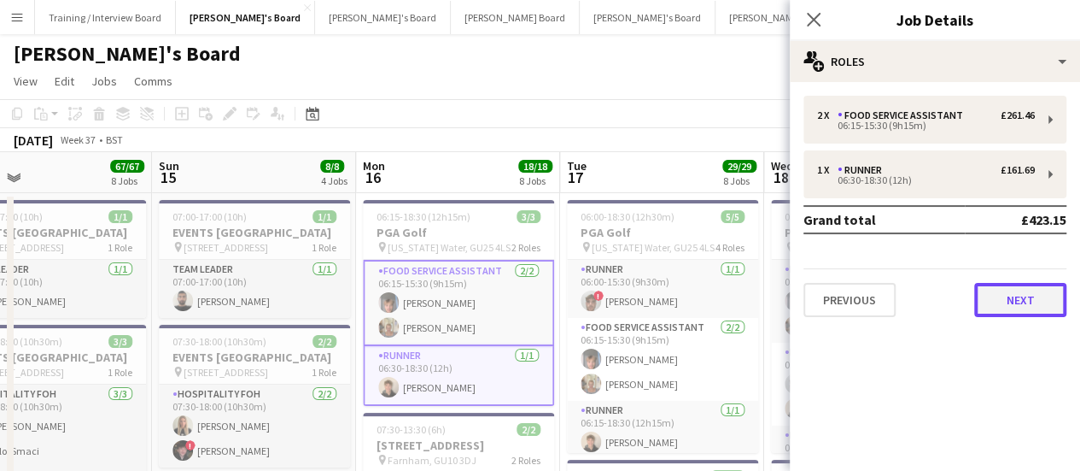
click at [874, 291] on button "Next" at bounding box center [1020, 300] width 92 height 34
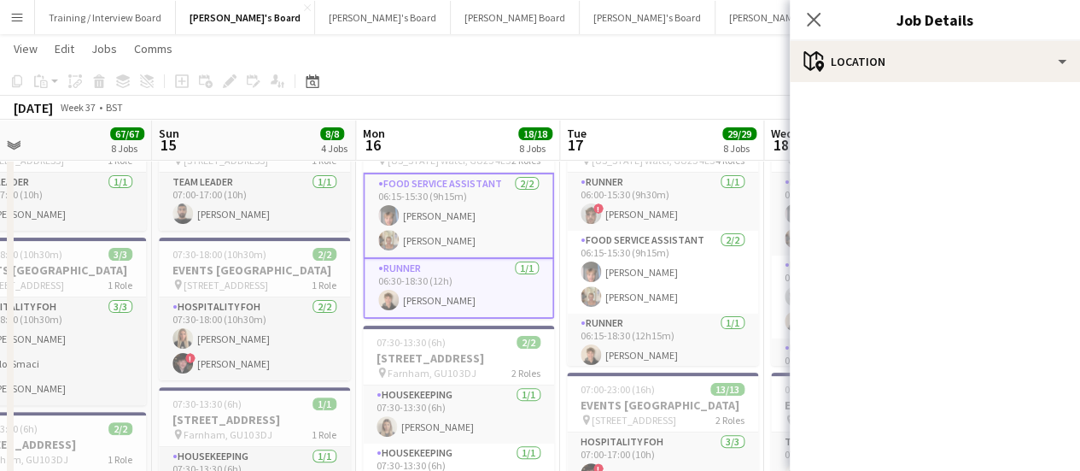
scroll to position [85, 0]
click at [478, 233] on app-card-role "Food Service Assistant 2/2 06:15-15:30 (9h15m) Camiel Hogenbirk Jacqueline Whit…" at bounding box center [458, 216] width 191 height 86
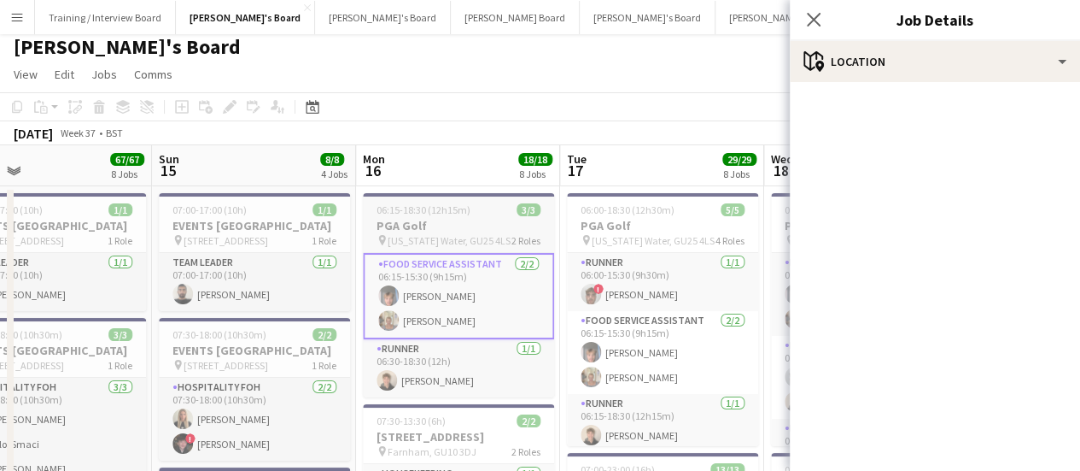
scroll to position [0, 0]
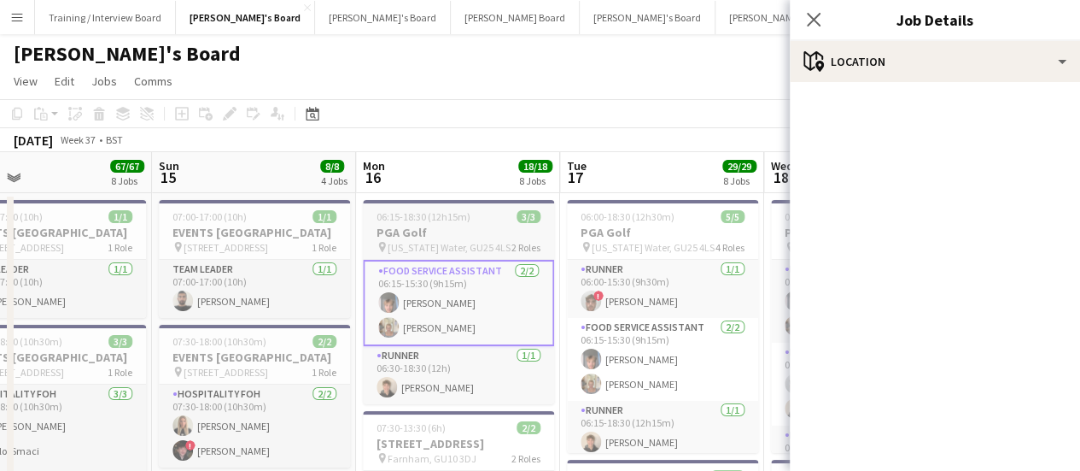
click at [425, 237] on h3 "PGA Golf" at bounding box center [458, 232] width 191 height 15
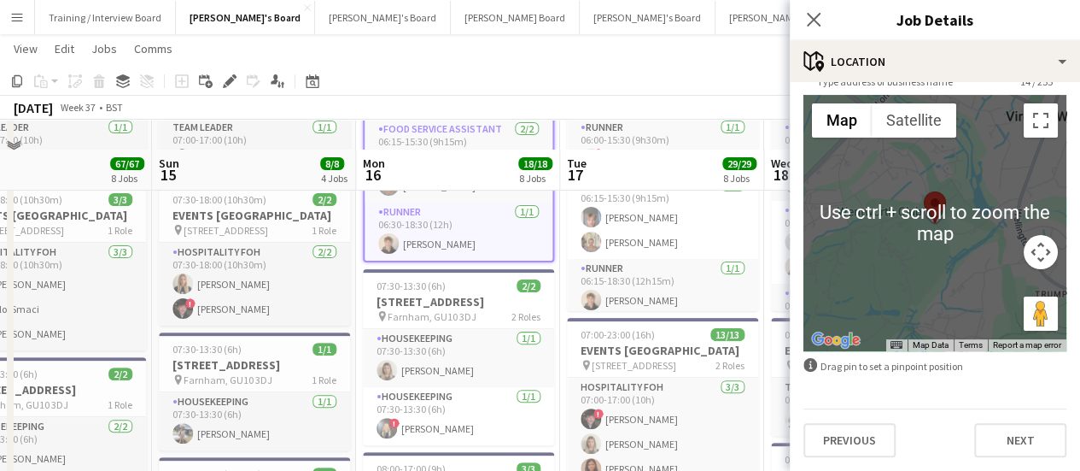
scroll to position [171, 0]
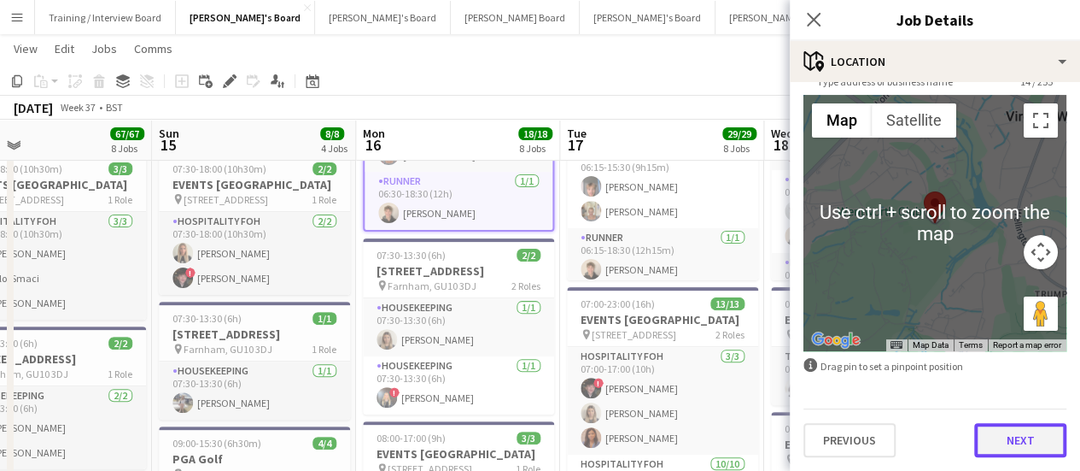
click at [874, 376] on button "Next" at bounding box center [1020, 440] width 92 height 34
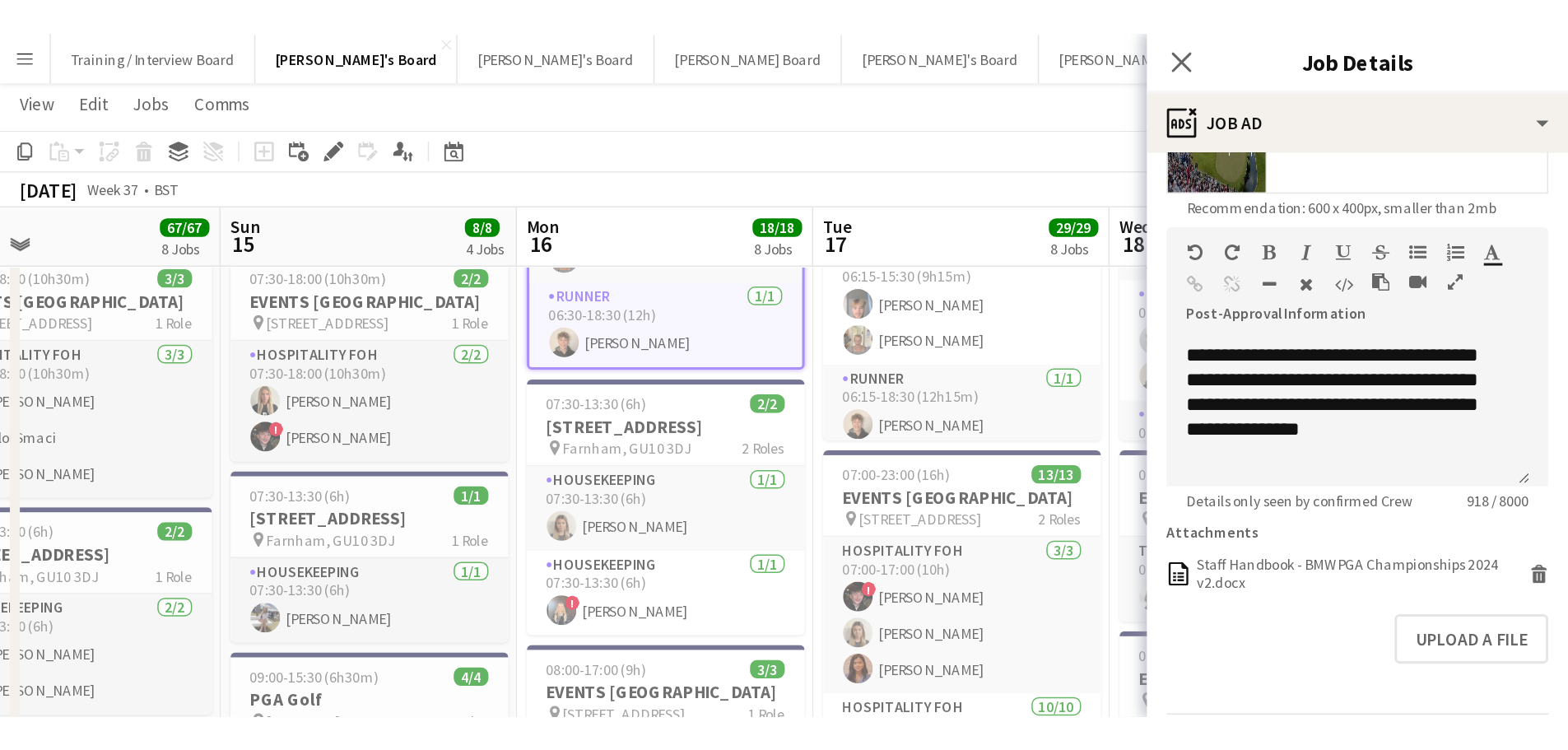
scroll to position [589, 0]
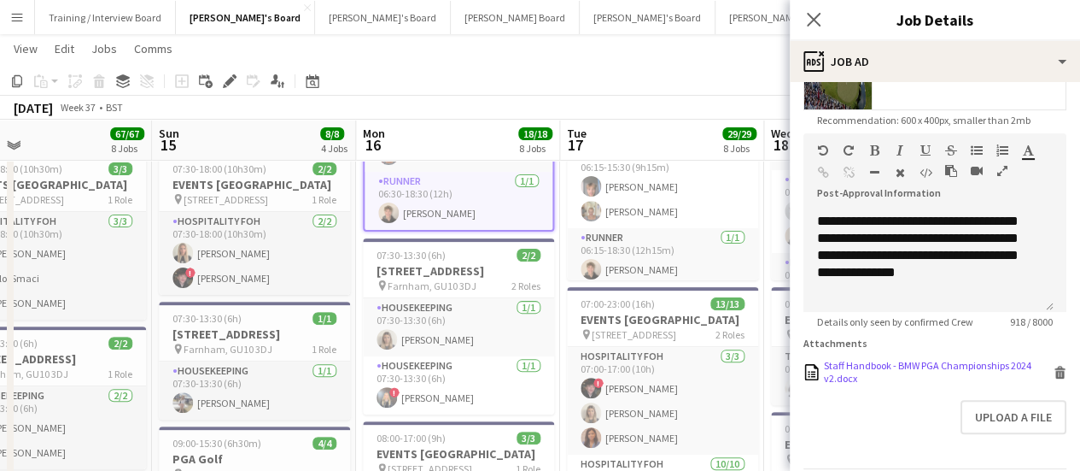
click at [837, 373] on div "Staff Handbook - BMW PGA Championships 2024 v2.docx" at bounding box center [936, 372] width 225 height 26
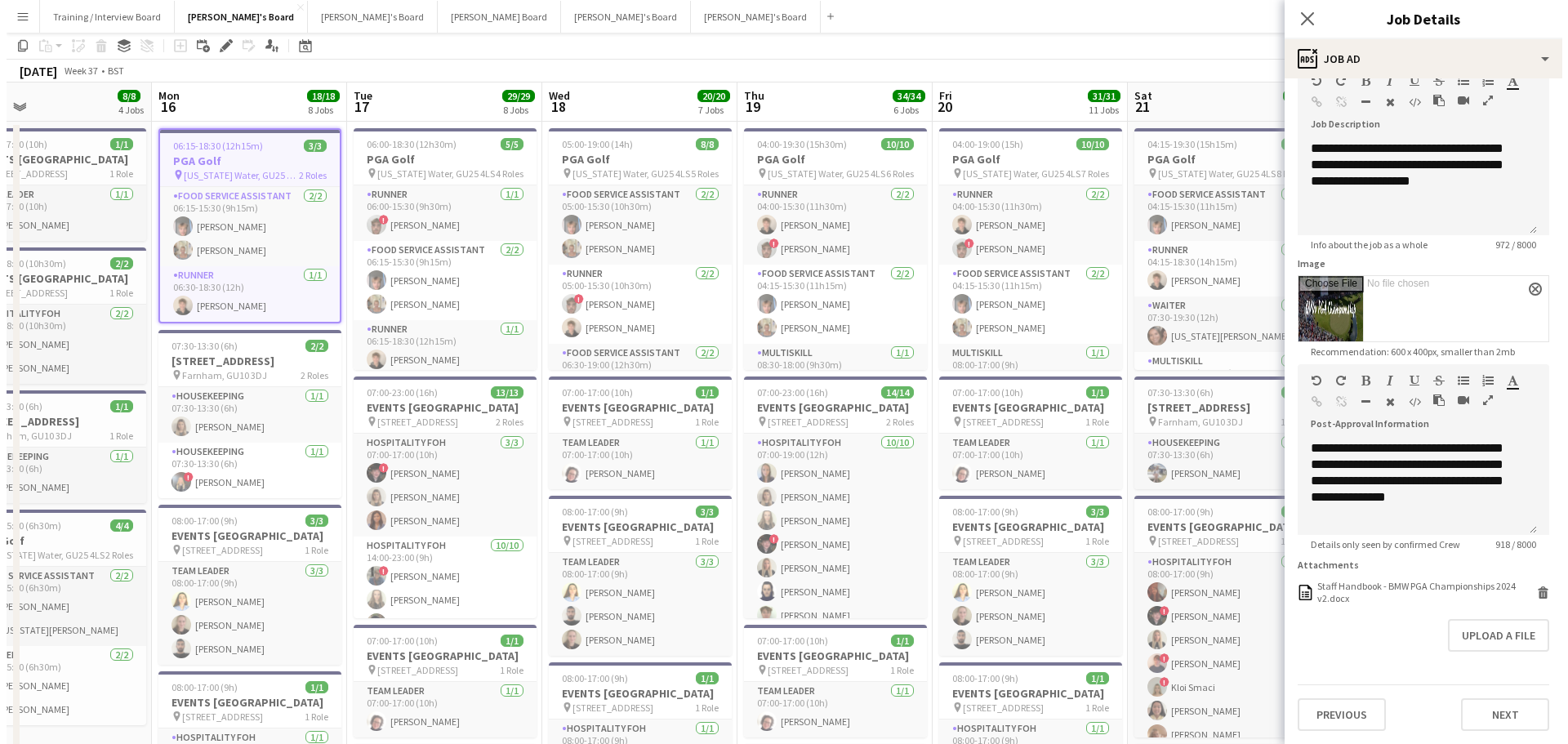
scroll to position [0, 0]
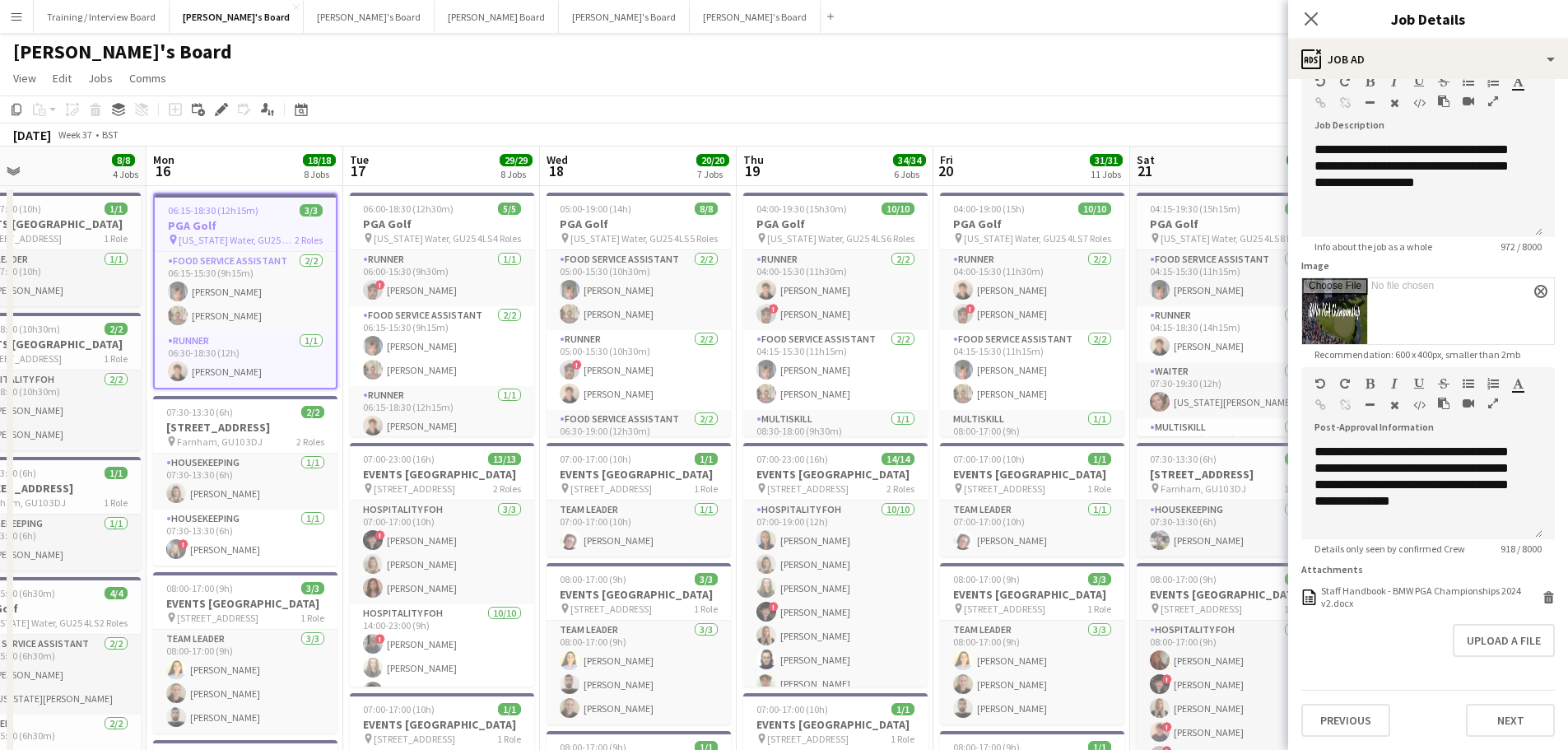
click at [770, 48] on div "[PERSON_NAME]'s Board" at bounding box center [784, 48] width 1568 height 31
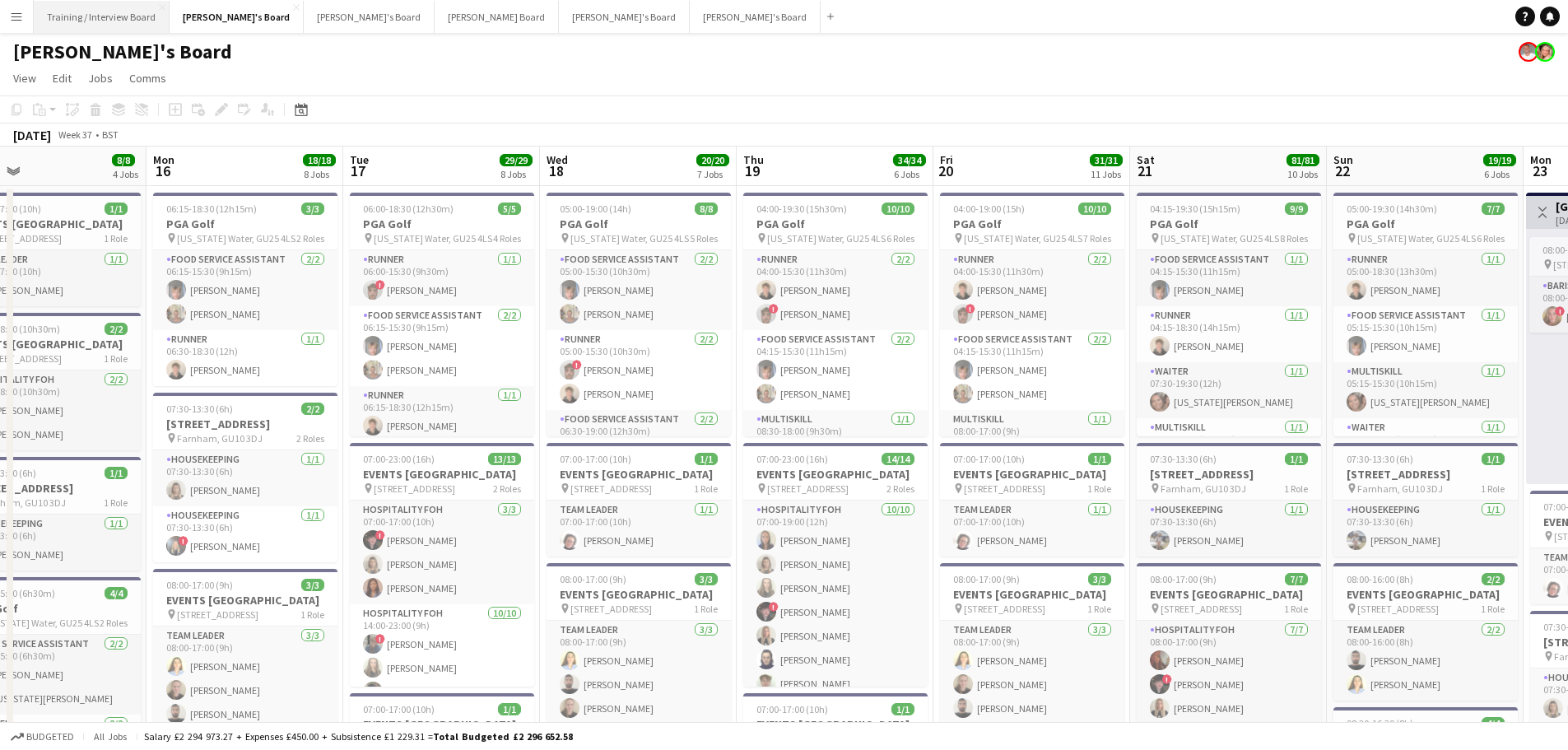
click at [122, 27] on button "Training / Interview Board Close" at bounding box center [101, 16] width 136 height 32
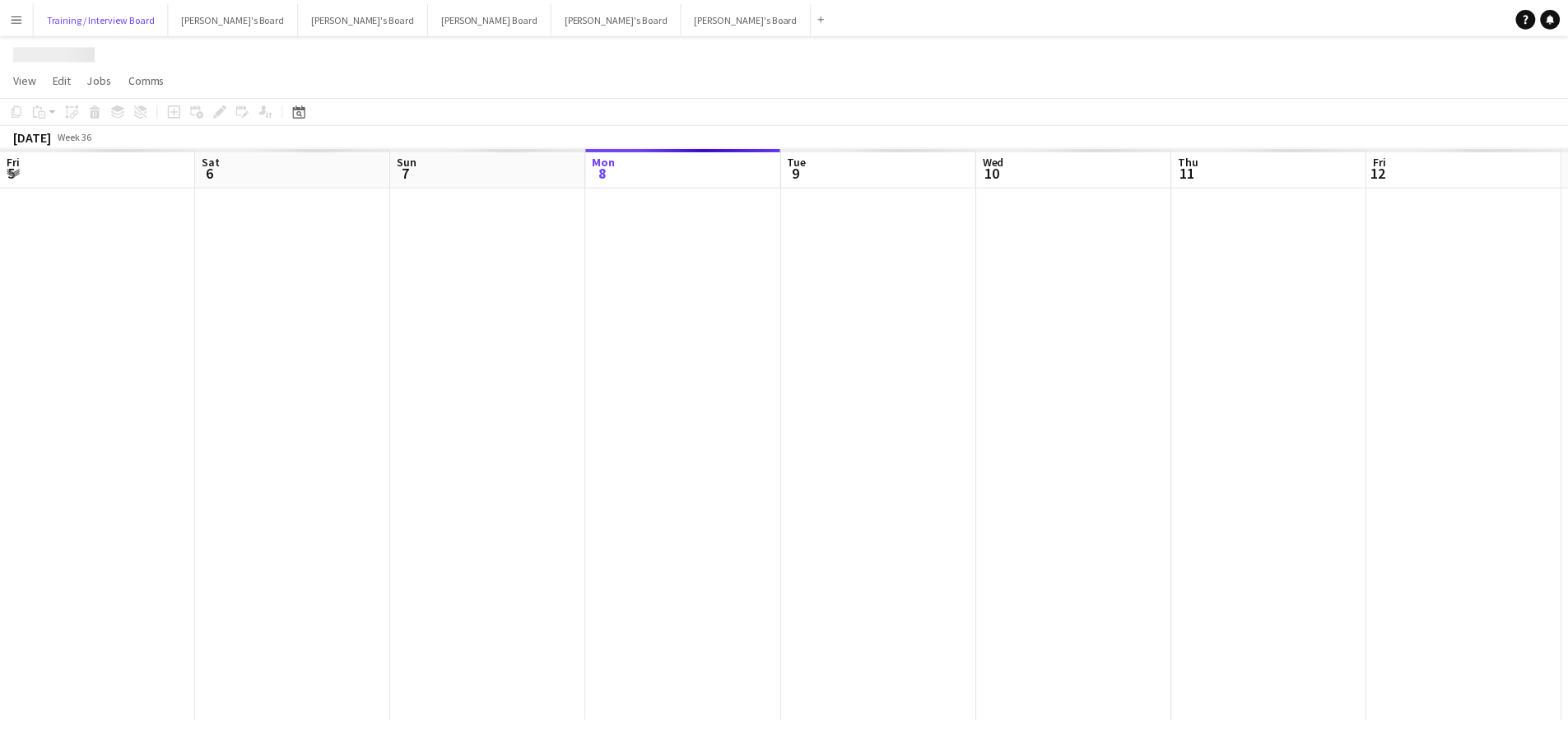
scroll to position [0, 393]
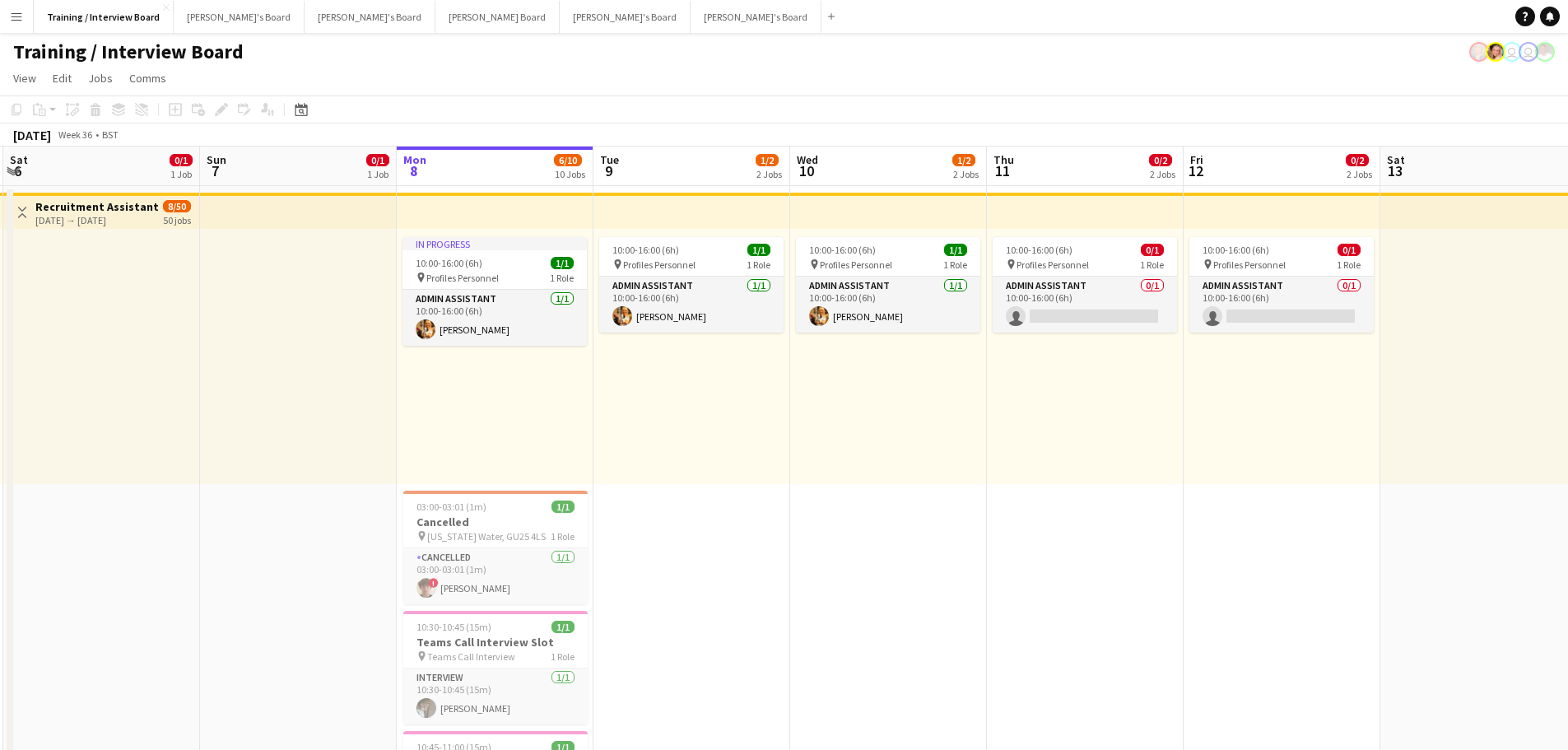
drag, startPoint x: 604, startPoint y: 421, endPoint x: 752, endPoint y: 463, distance: 153.8
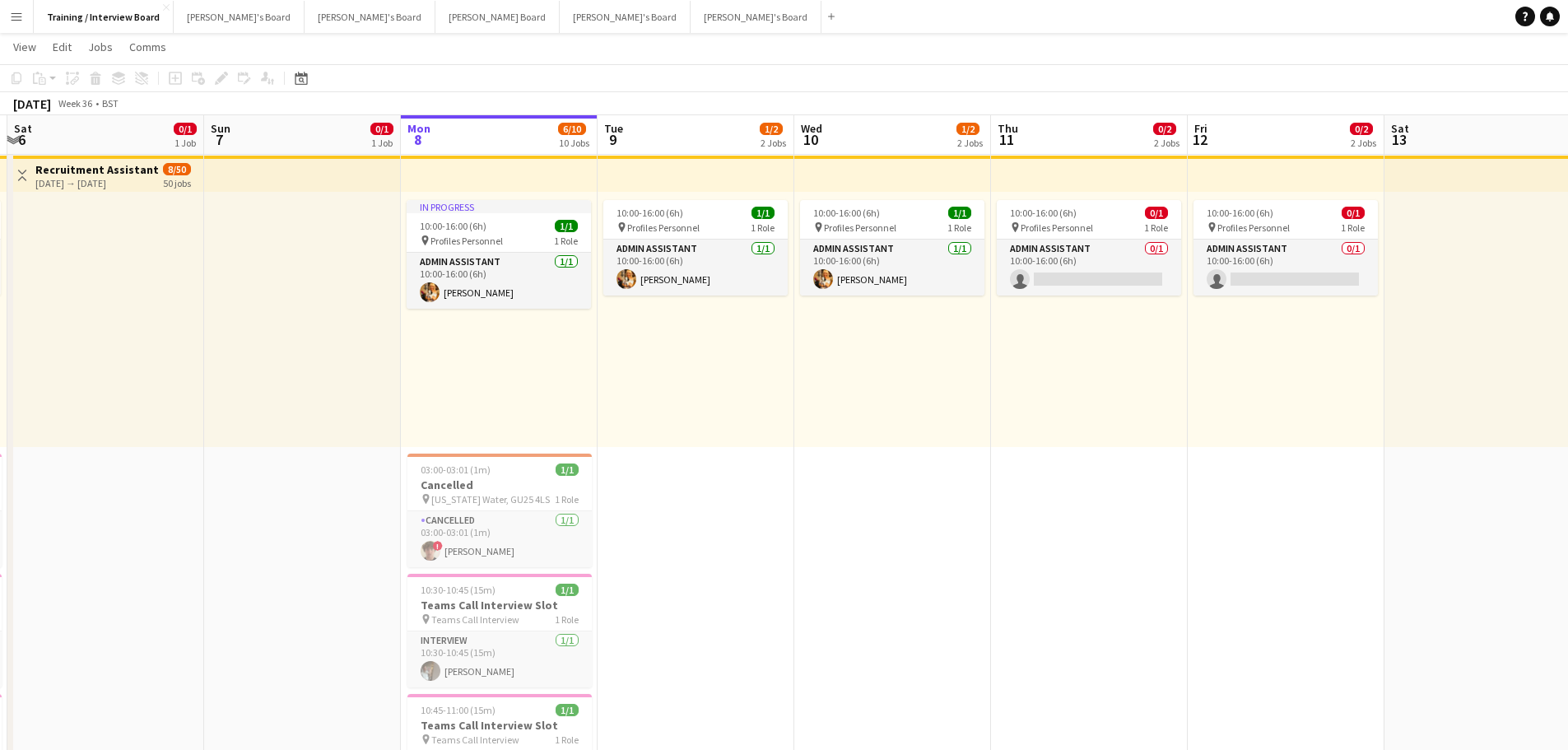
scroll to position [0, 0]
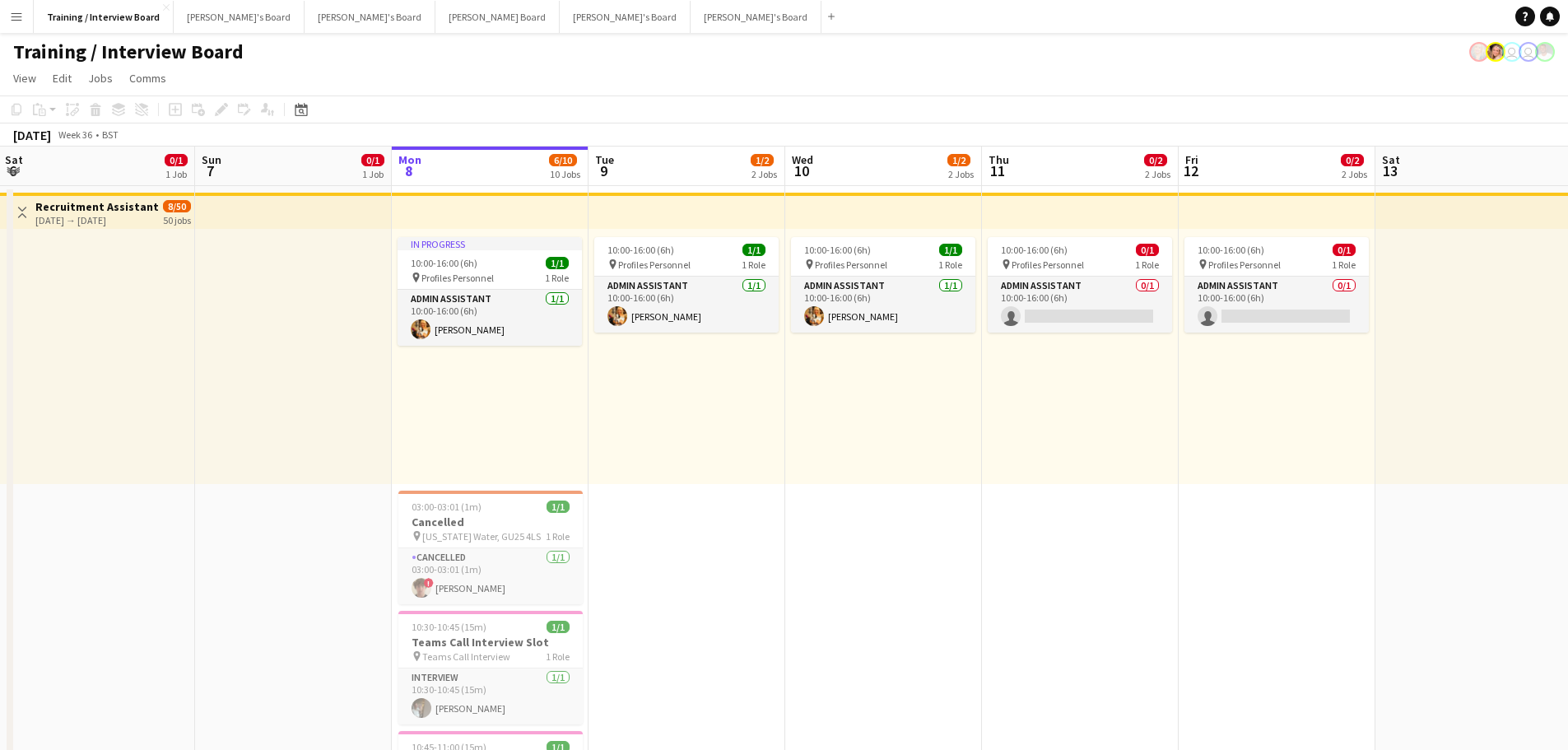
drag, startPoint x: 964, startPoint y: 347, endPoint x: 984, endPoint y: 335, distance: 23.3
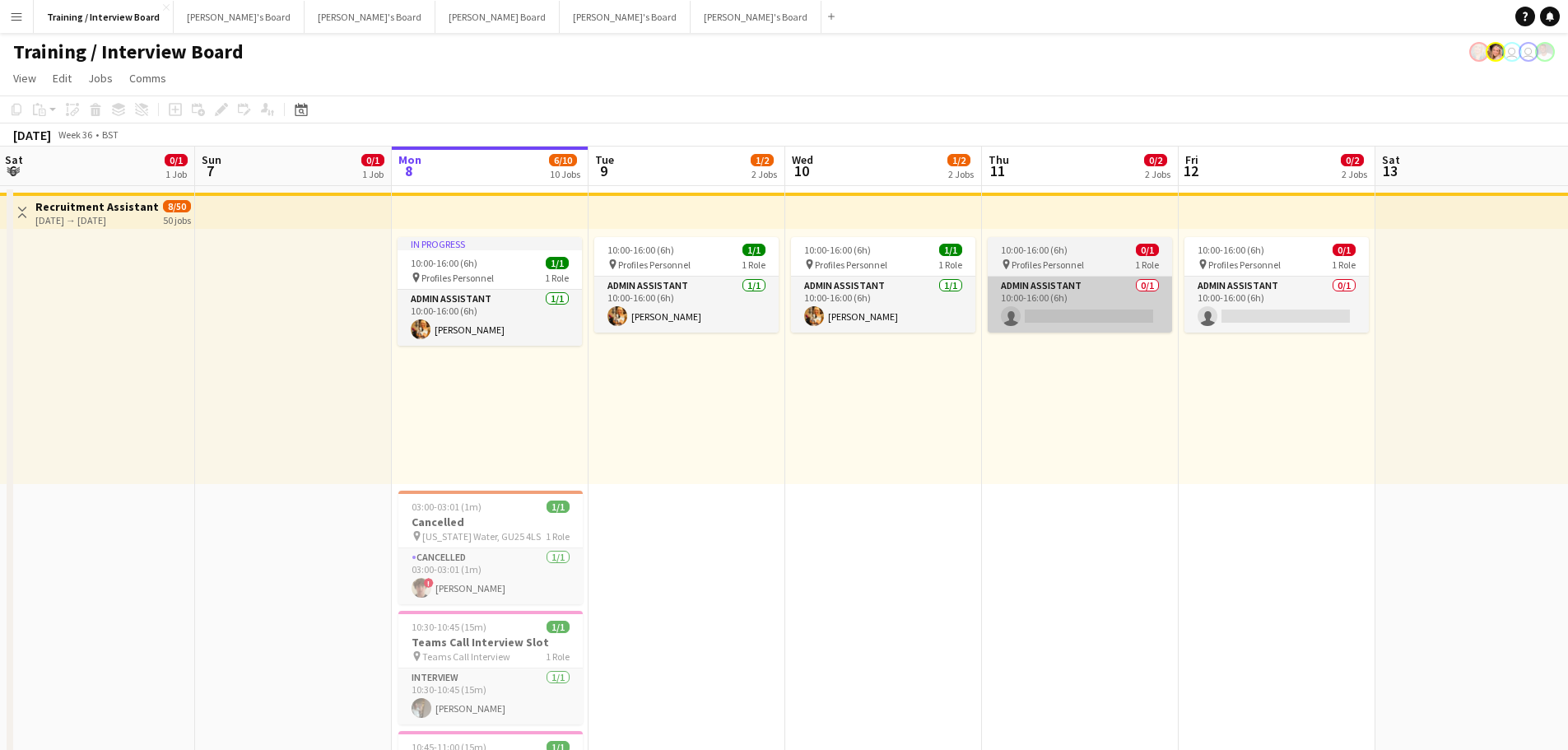
scroll to position [0, 390]
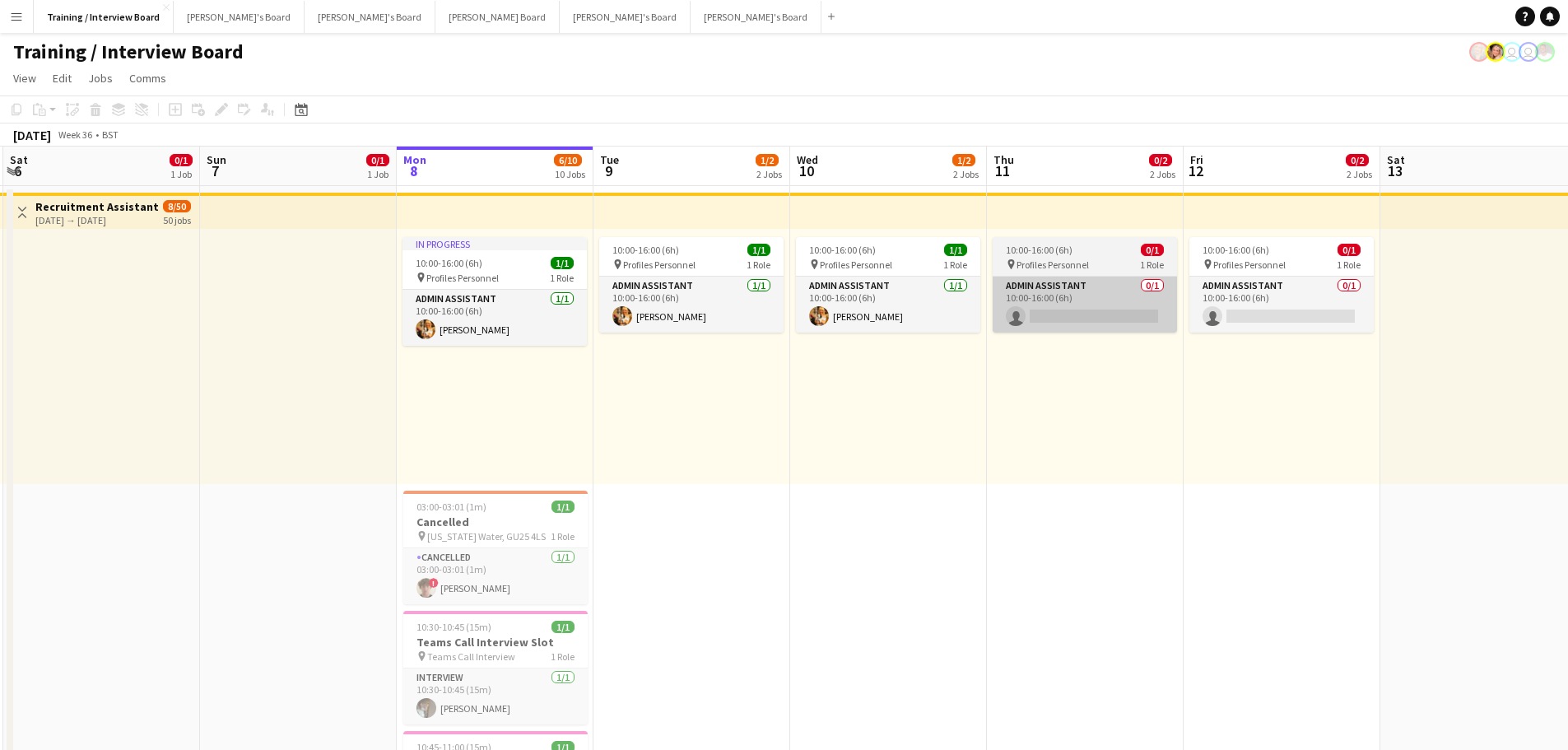
click at [842, 307] on app-card-role "Admin Assistant 0/1 10:00-16:00 (6h) single-neutral-actions" at bounding box center [1084, 305] width 184 height 56
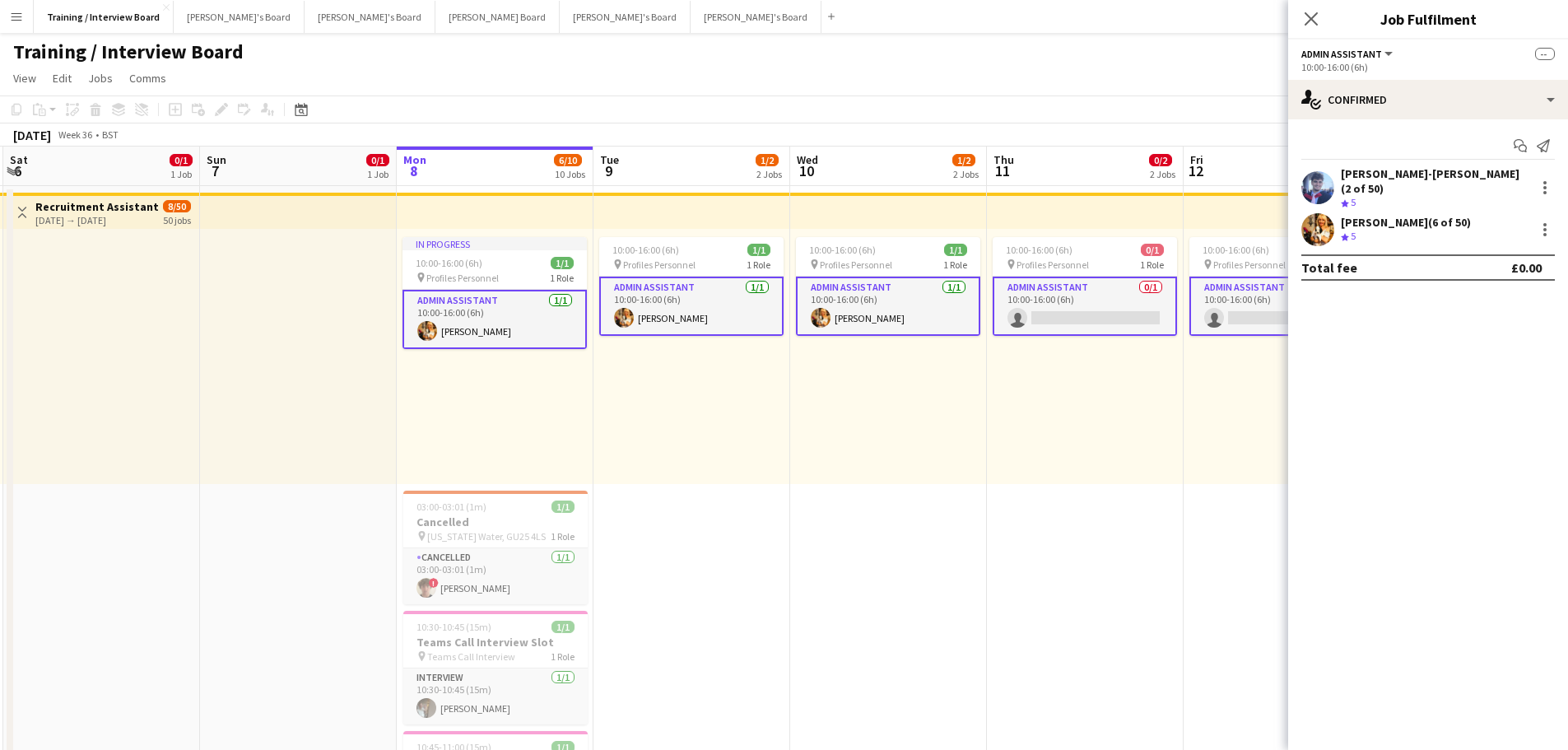
click at [842, 362] on div "10:00-16:00 (6h) 0/1 pin Profiles Personnel 1 Role Admin Assistant 0/1 10:00-16…" at bounding box center [1085, 356] width 197 height 255
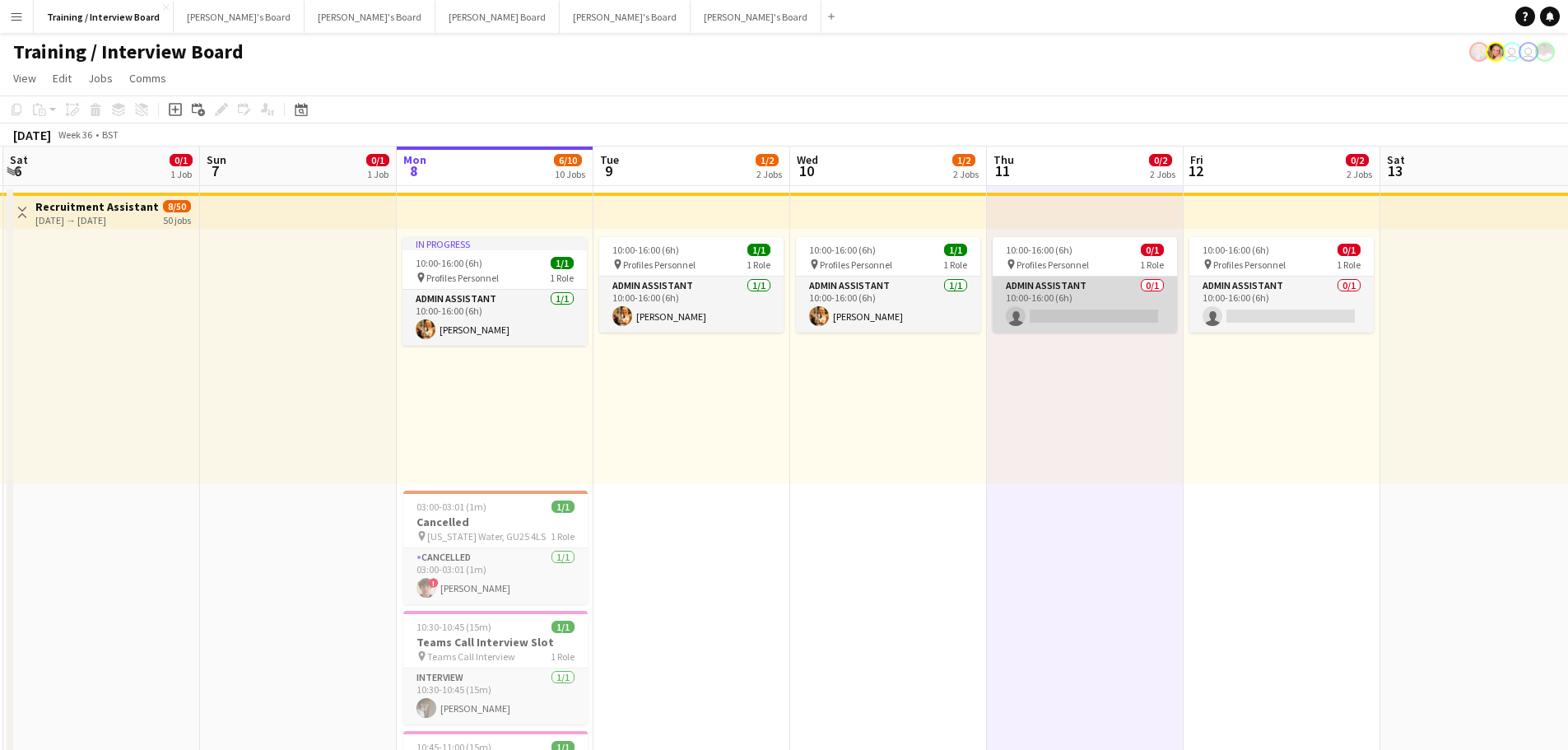
click at [842, 291] on app-card-role "Admin Assistant 0/1 10:00-16:00 (6h) single-neutral-actions" at bounding box center [1084, 305] width 184 height 56
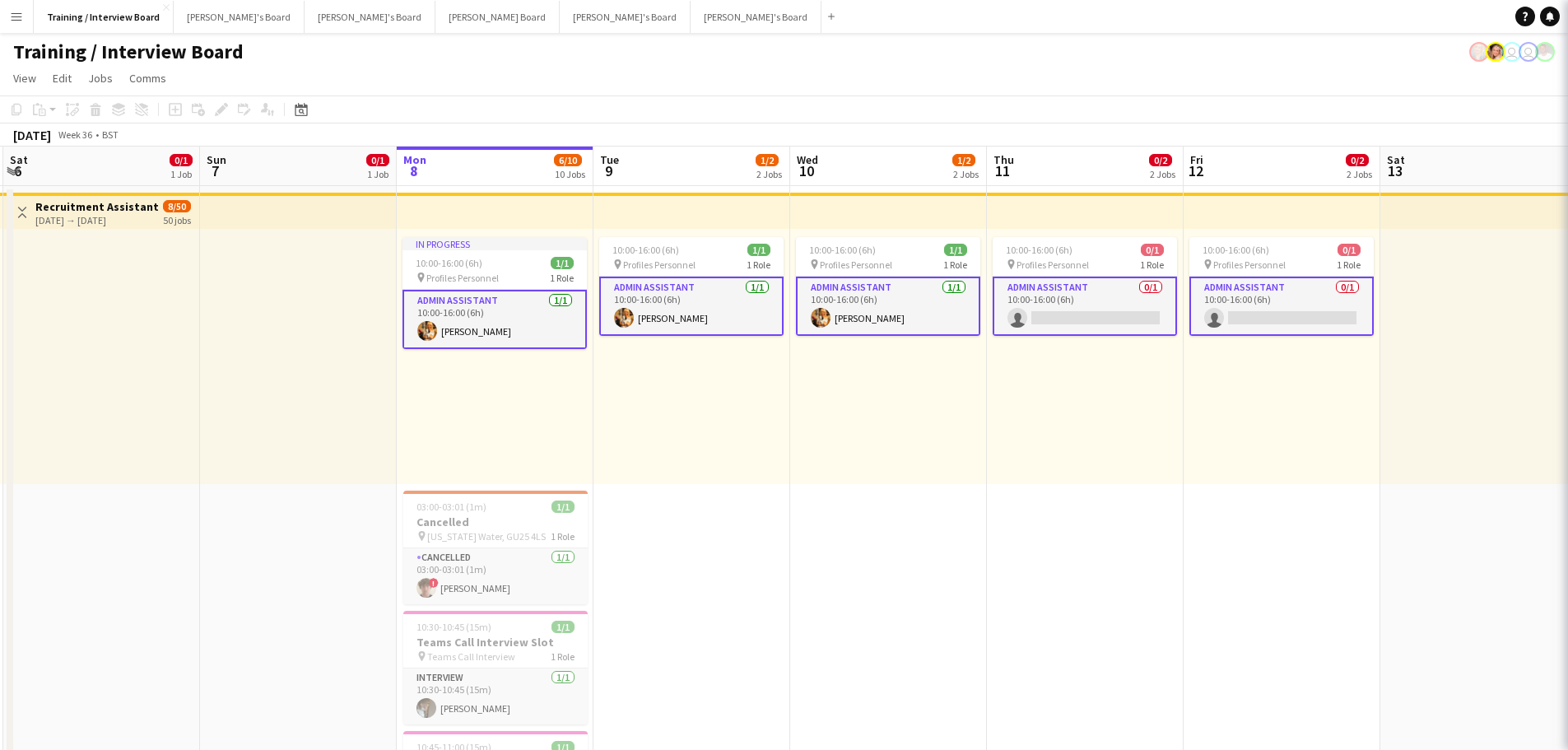
click at [842, 303] on app-card-role "Admin Assistant 0/1 10:00-16:00 (6h) single-neutral-actions" at bounding box center [1084, 306] width 184 height 59
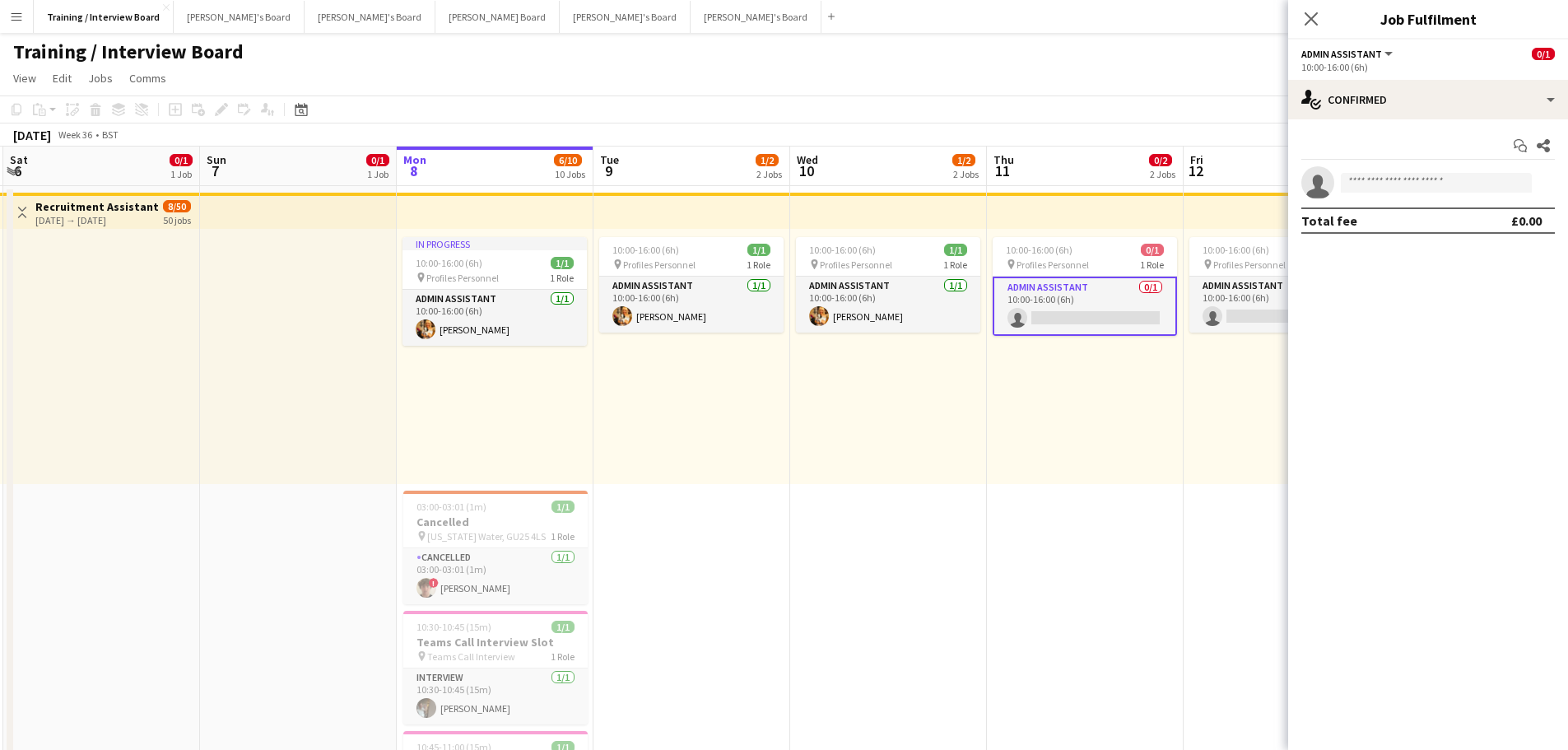
click at [842, 199] on app-invite-slot "single-neutral-actions" at bounding box center [1428, 183] width 279 height 33
click at [842, 175] on input at bounding box center [1436, 182] width 191 height 19
type input "*"
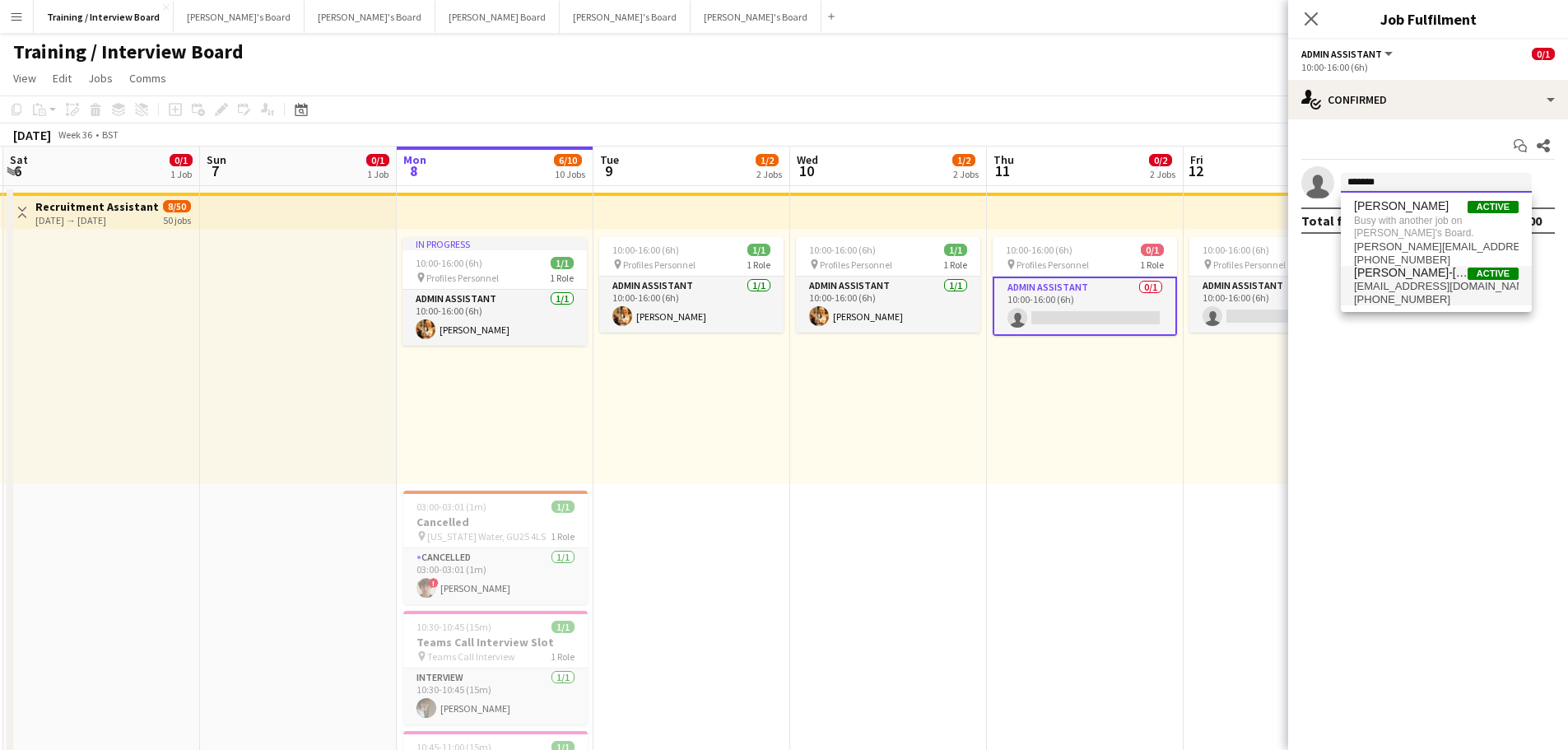
type input "*******"
click at [842, 301] on span "+4407584424454" at bounding box center [1436, 300] width 165 height 13
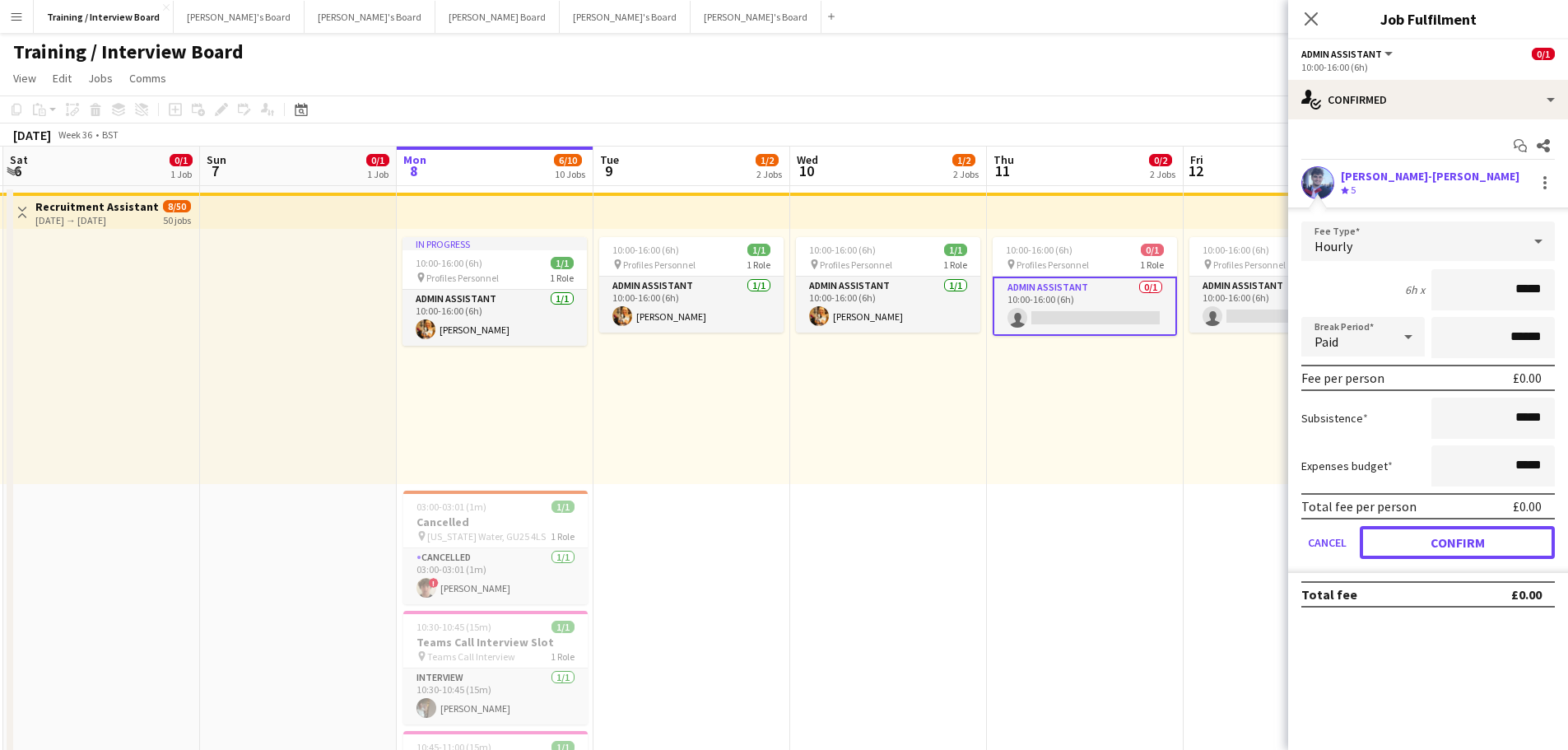
click at [842, 362] on button "Confirm" at bounding box center [1457, 543] width 195 height 33
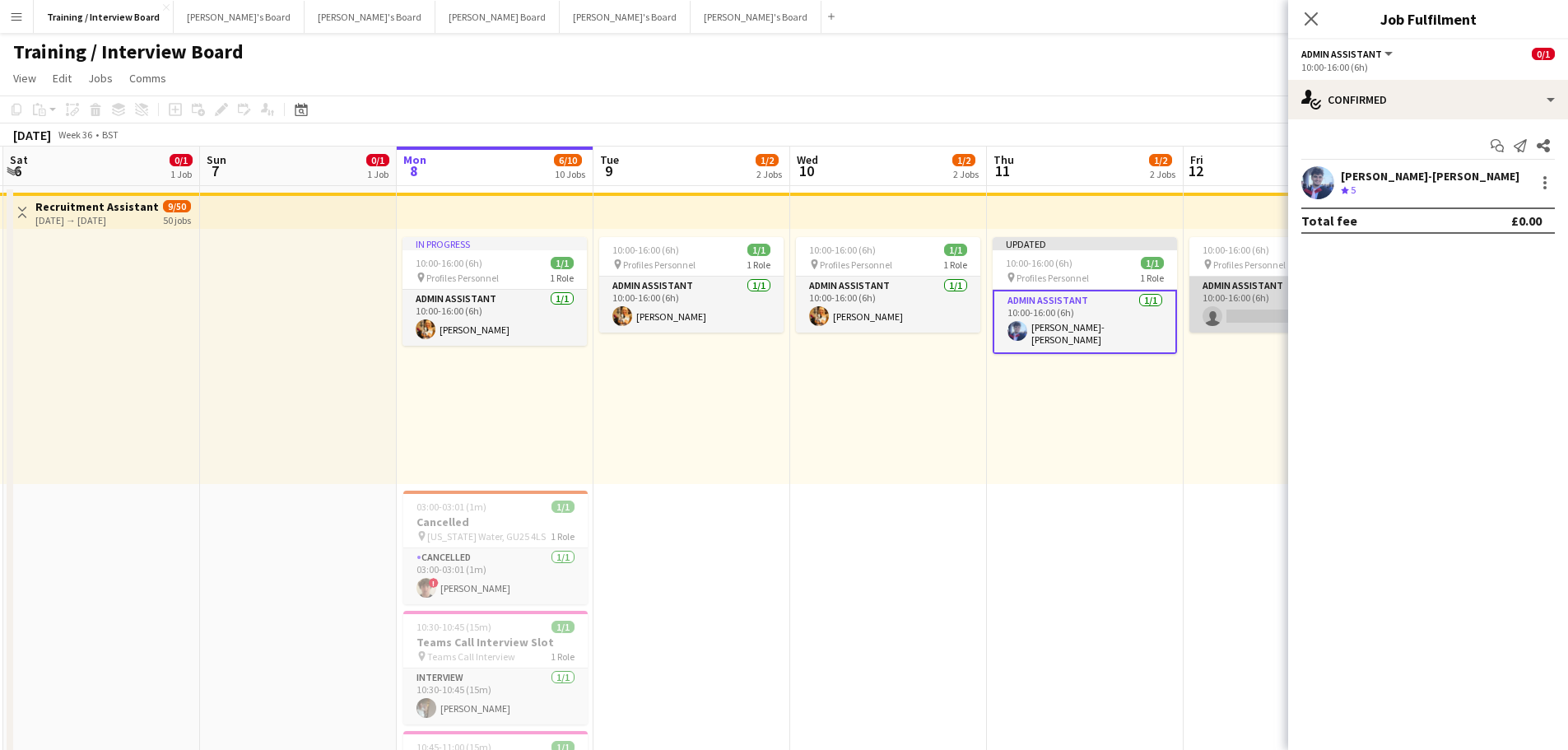
click at [842, 312] on app-card-role "Admin Assistant 0/1 10:00-16:00 (6h) single-neutral-actions" at bounding box center [1281, 305] width 184 height 56
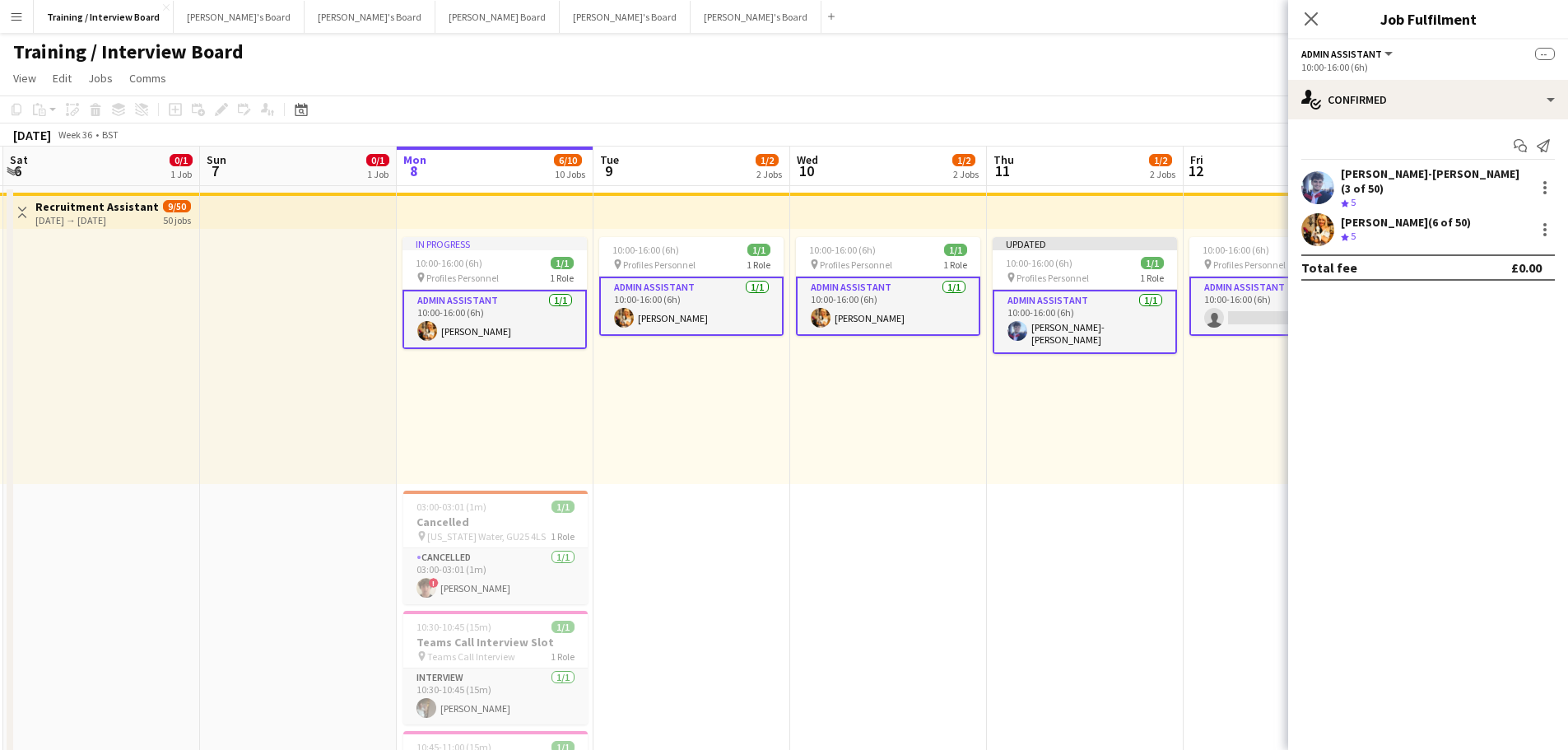
click at [842, 306] on app-card-role "Admin Assistant 0/1 10:00-16:00 (6h) single-neutral-actions" at bounding box center [1281, 306] width 184 height 59
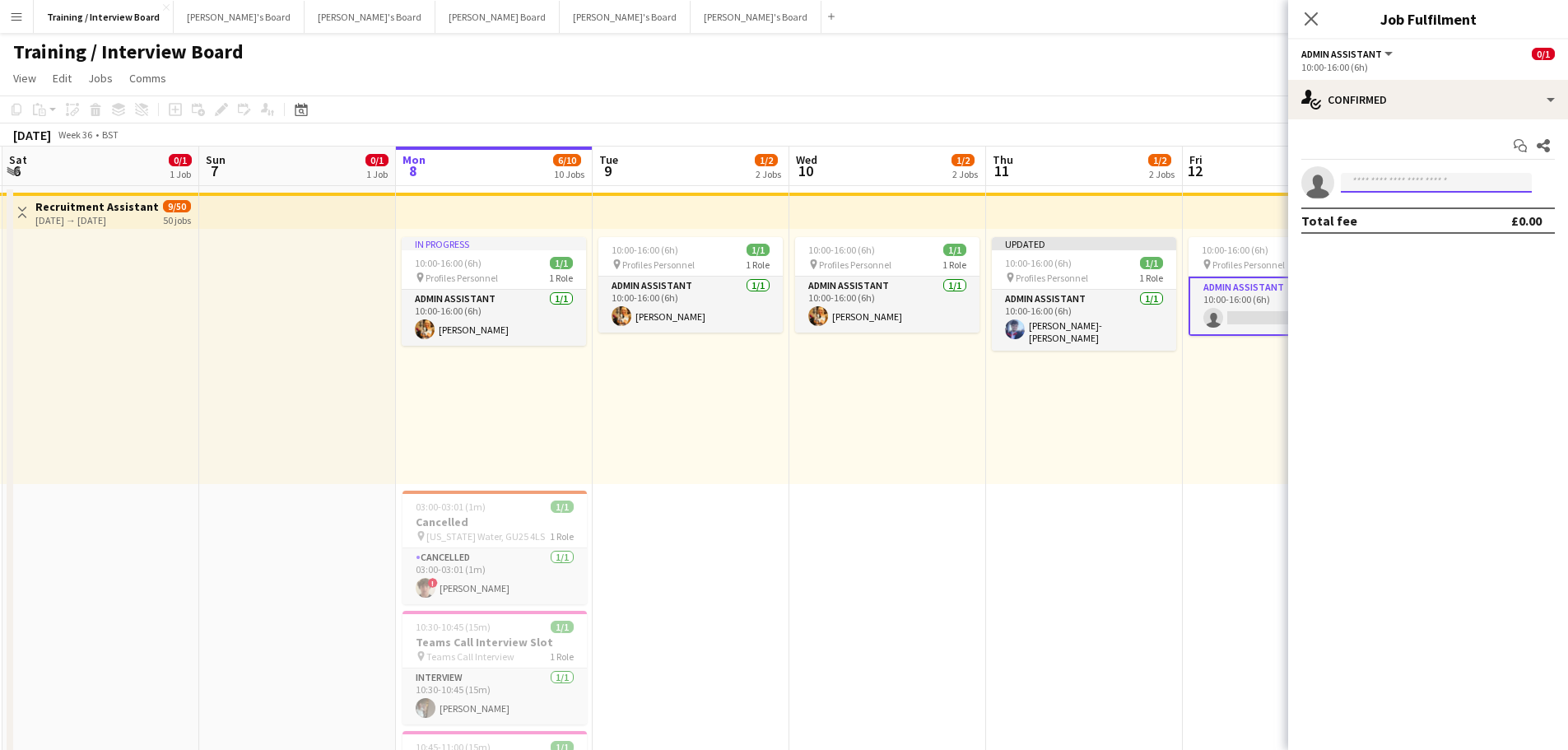
click at [842, 189] on input at bounding box center [1436, 182] width 191 height 19
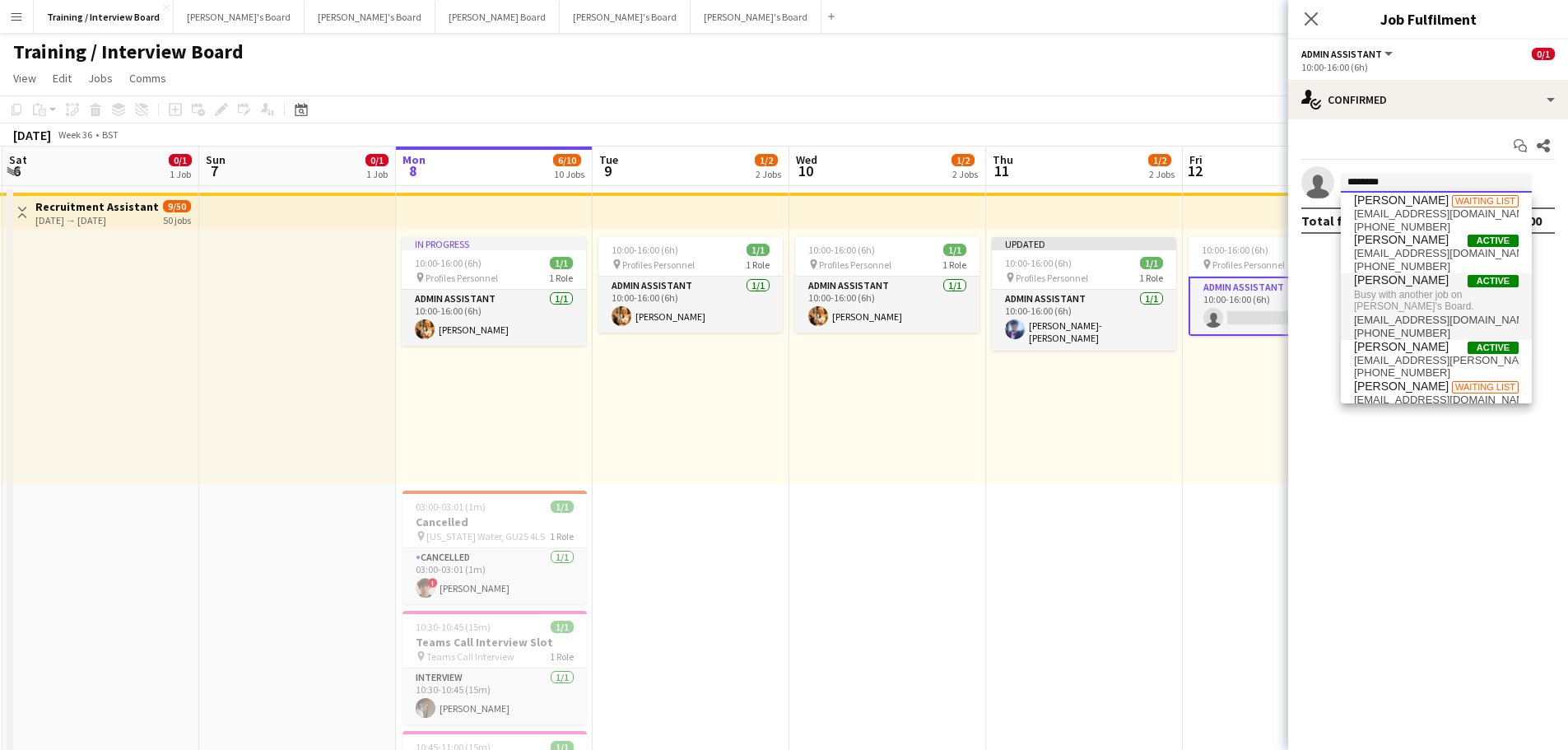
scroll to position [0, 0]
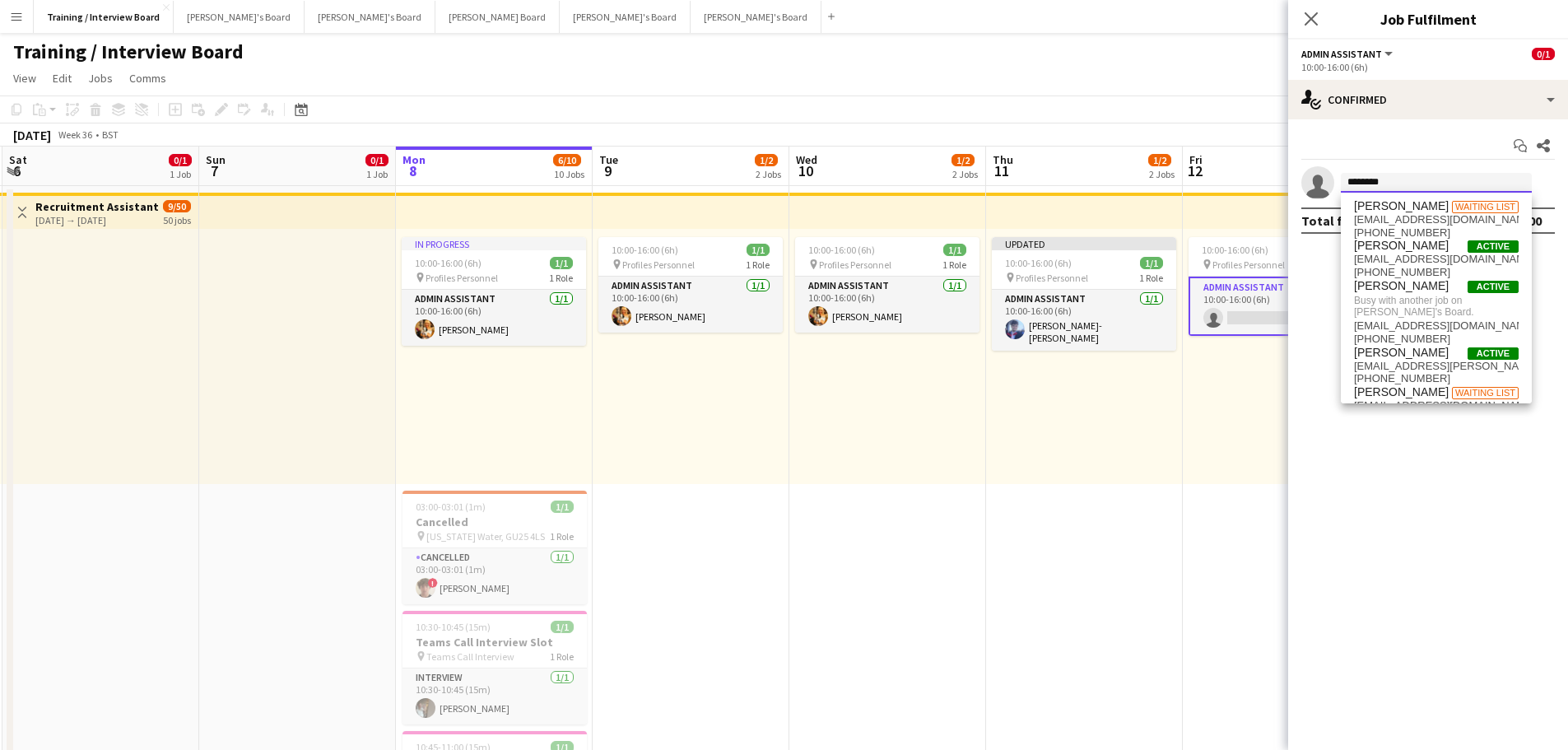
drag, startPoint x: 1410, startPoint y: 181, endPoint x: 895, endPoint y: 134, distance: 517.1
type input "*"
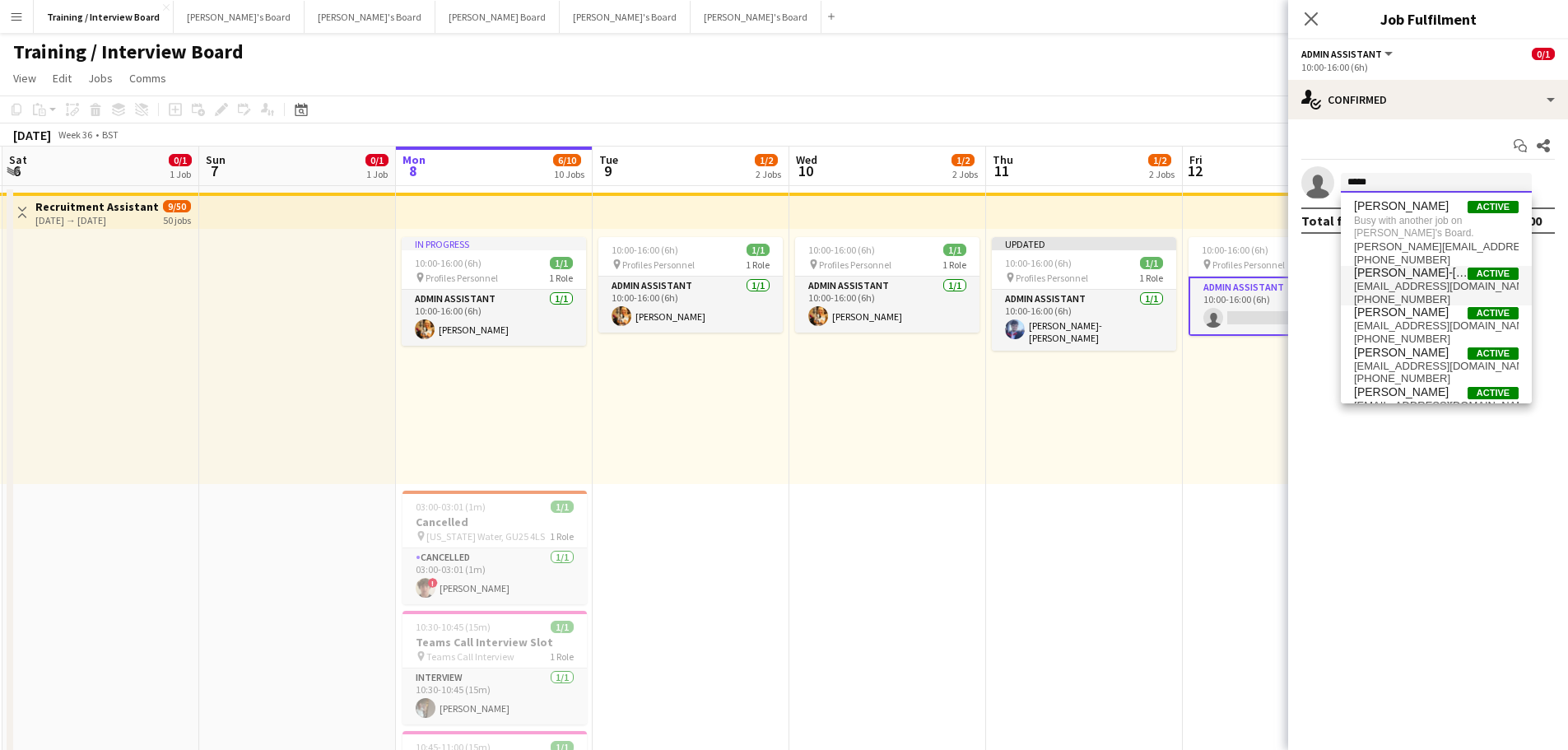
type input "*****"
click at [842, 287] on span "jamie30303@gmail.com" at bounding box center [1436, 286] width 165 height 13
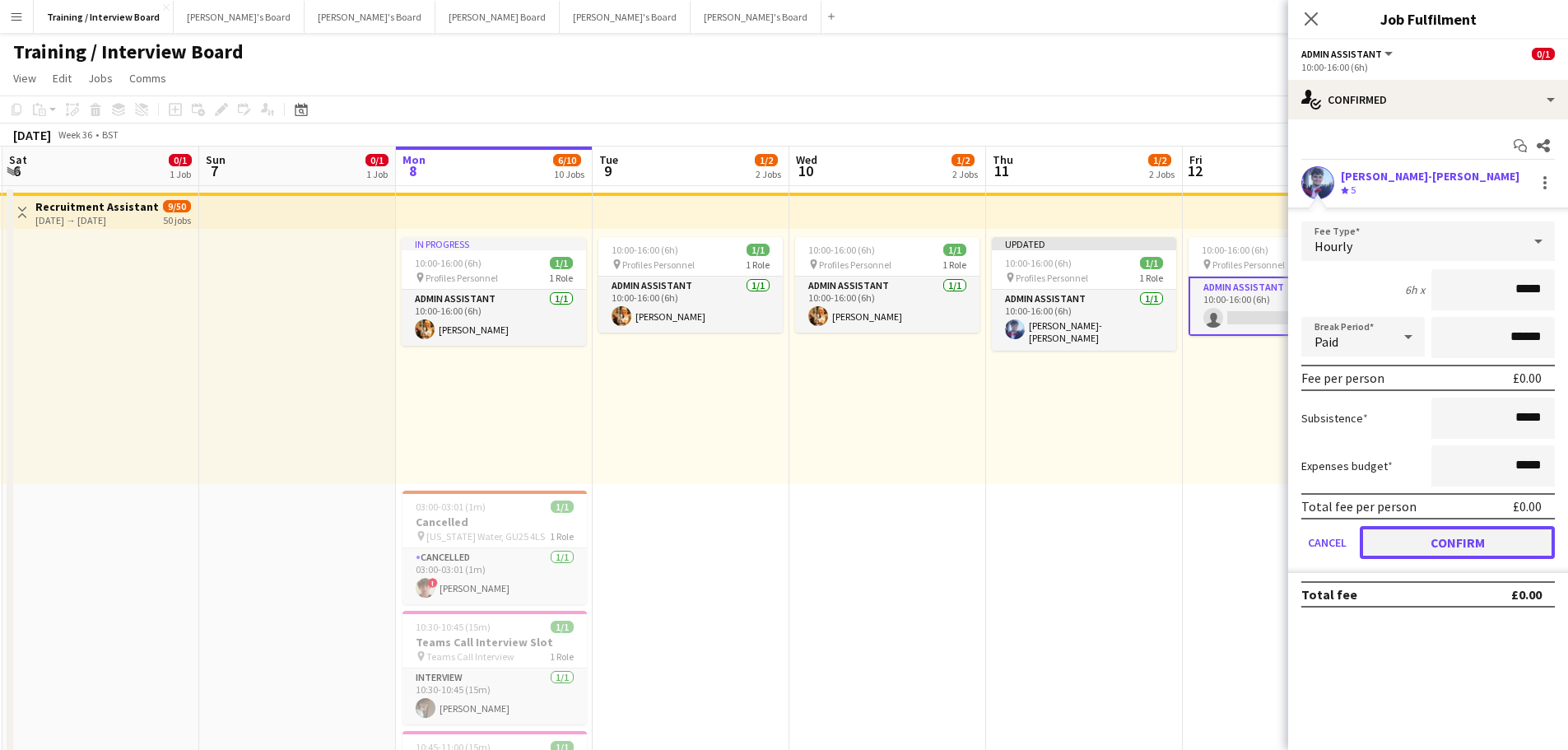
click at [842, 362] on button "Confirm" at bounding box center [1457, 543] width 195 height 33
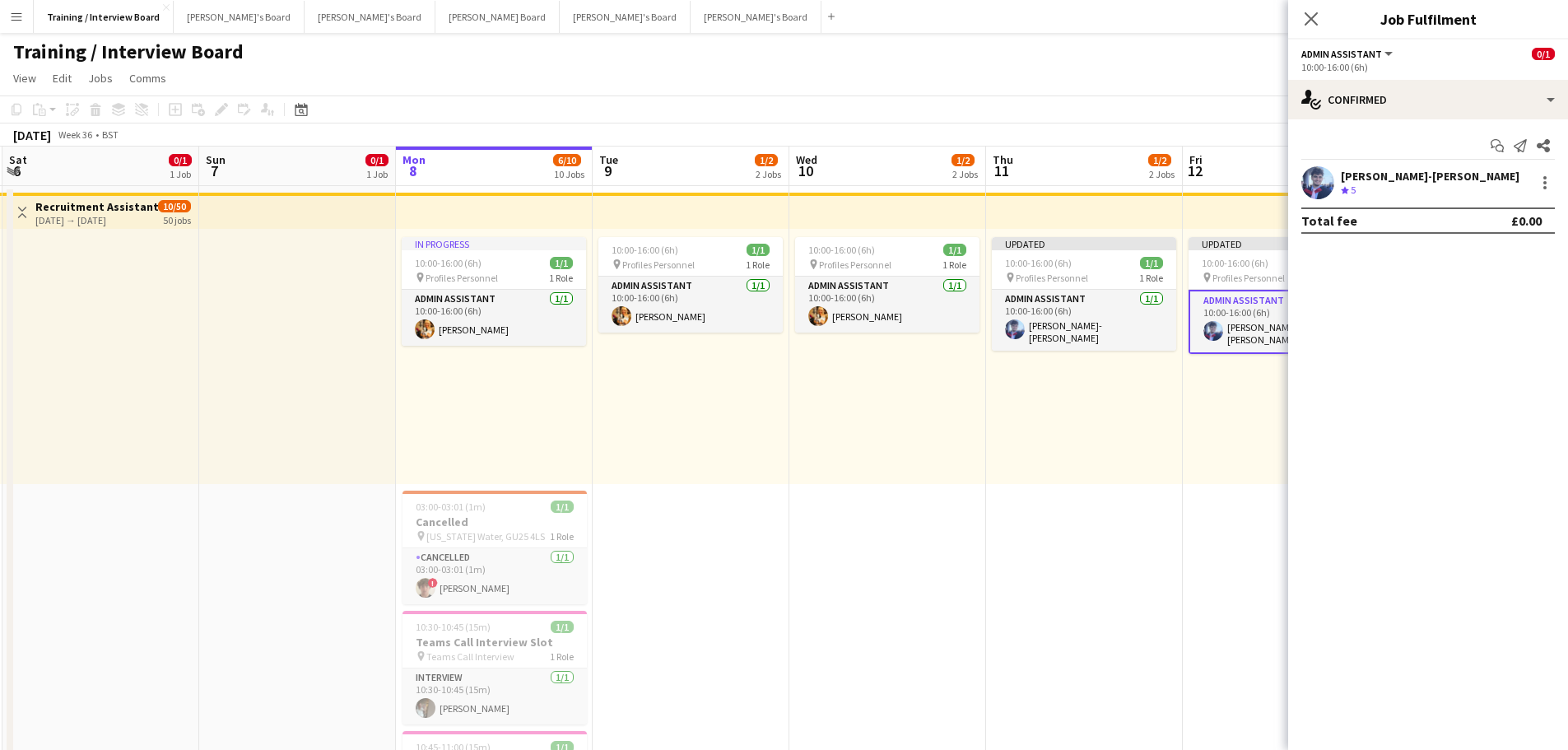
click at [842, 362] on div "Updated 10:00-16:00 (6h) 1/1 pin Profiles Personnel 1 Role Admin Assistant 1/1 …" at bounding box center [1084, 356] width 197 height 255
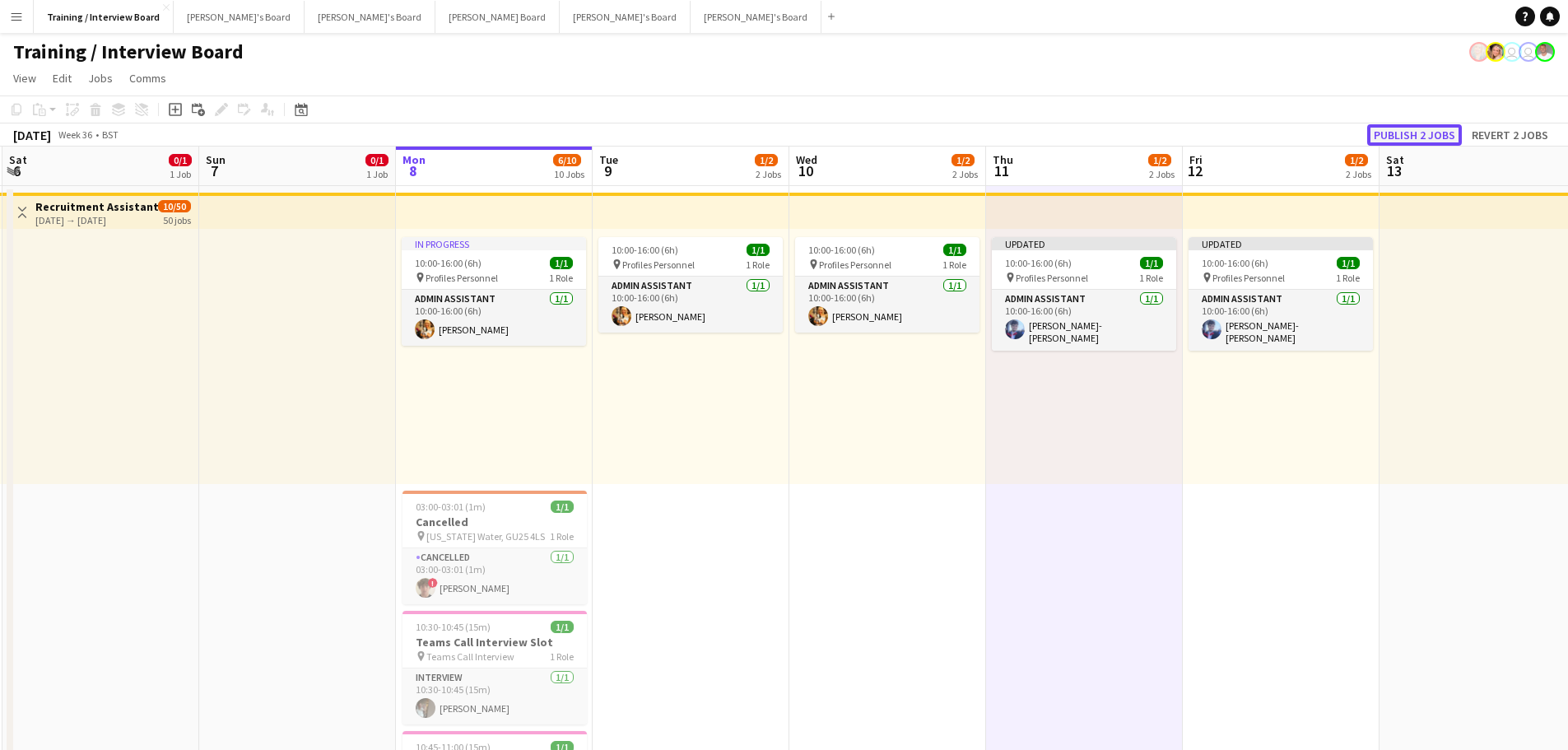
click at [842, 128] on button "Publish 2 jobs" at bounding box center [1415, 135] width 94 height 21
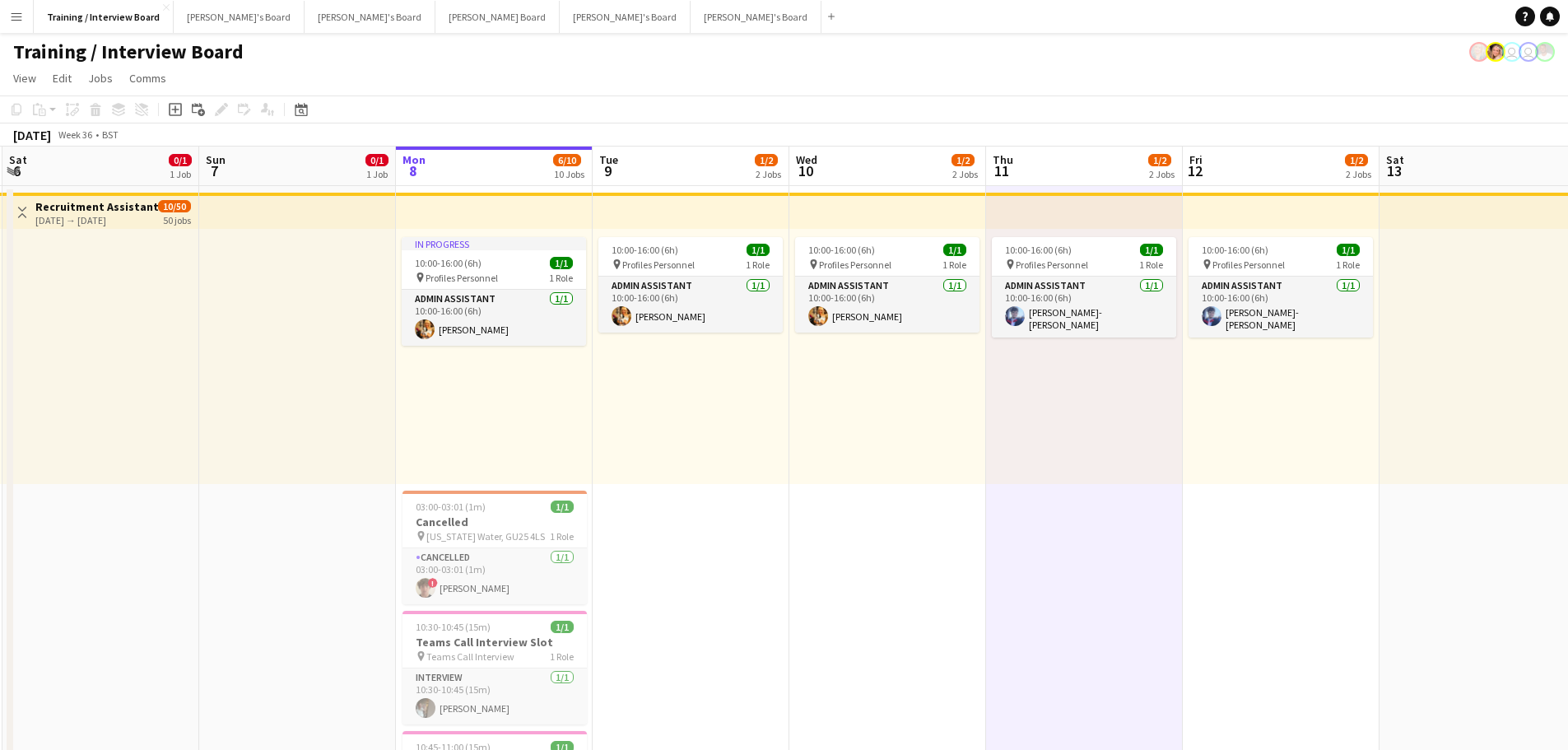
click at [842, 362] on div "10:00-16:00 (6h) 1/1 pin Profiles Personnel 1 Role Admin Assistant 1/1 10:00-16…" at bounding box center [888, 356] width 197 height 255
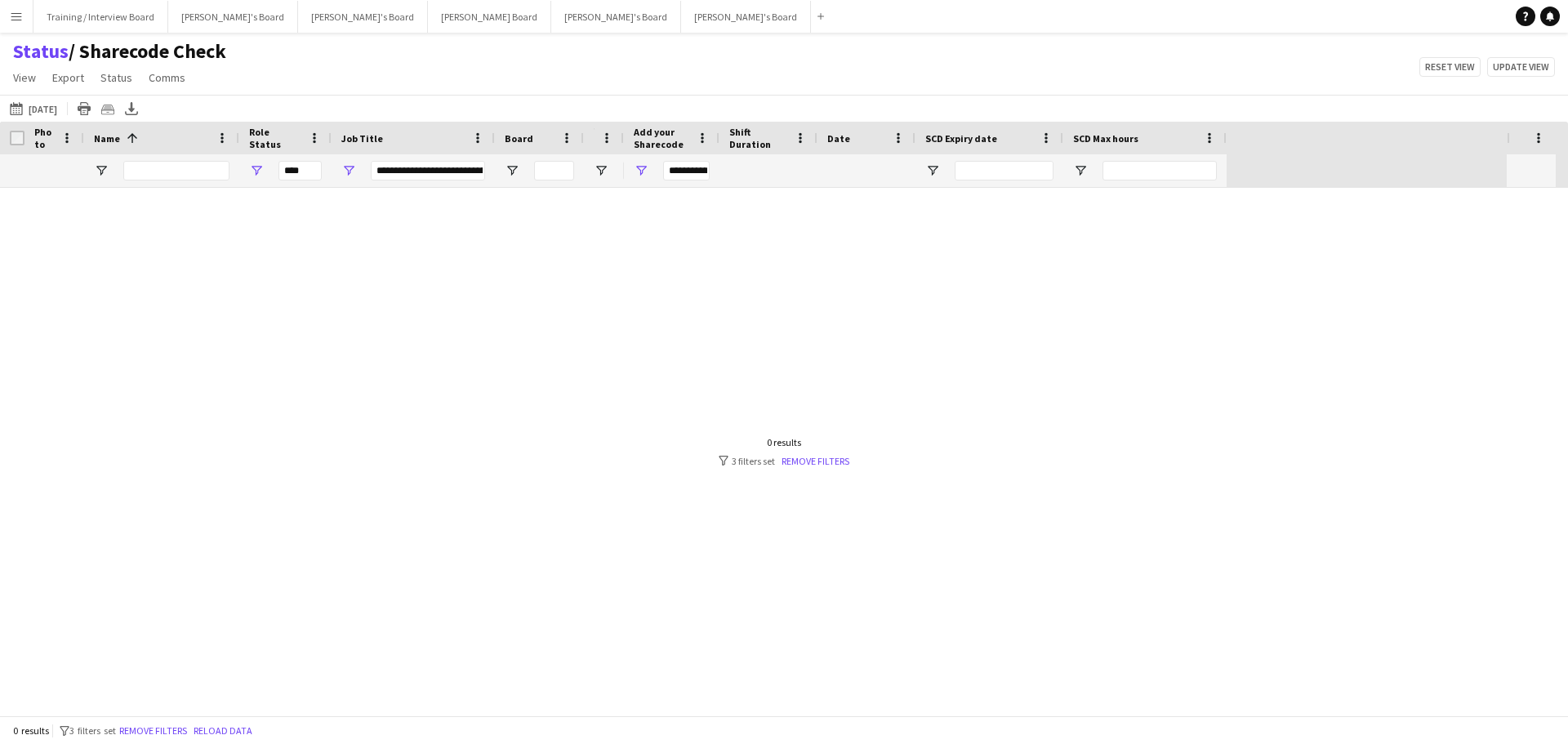
type input "***"
